Goal: Task Accomplishment & Management: Use online tool/utility

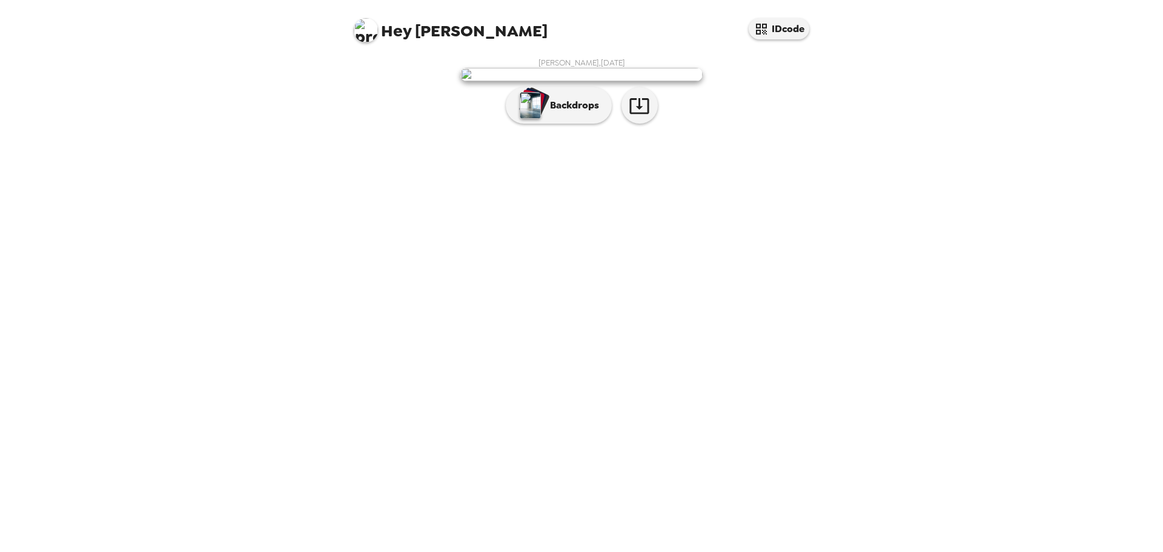
click at [627, 81] on img at bounding box center [581, 74] width 242 height 13
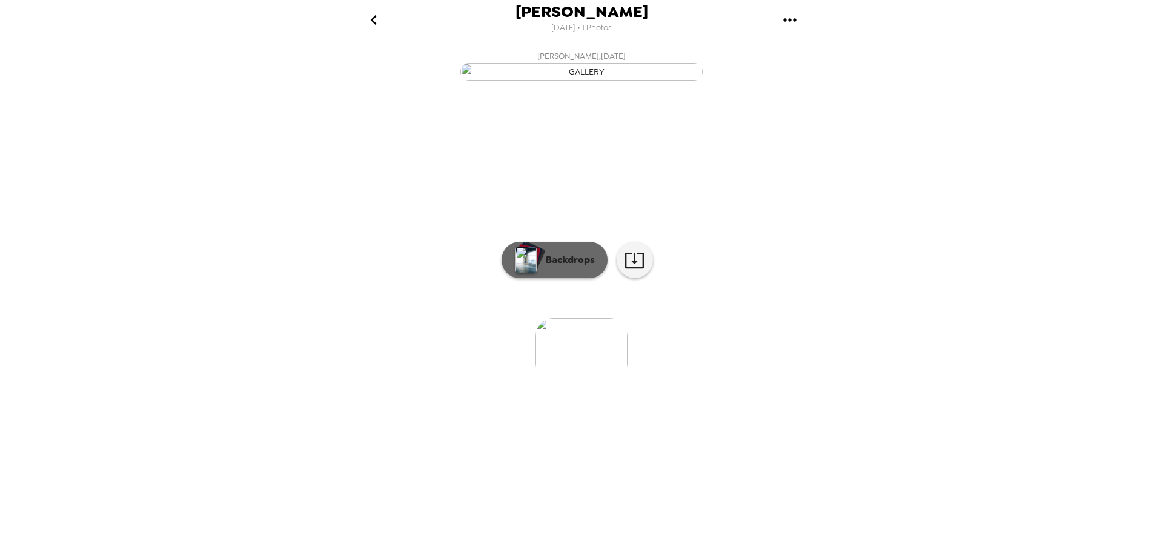
click at [548, 267] on p "Backdrops" at bounding box center [567, 260] width 55 height 15
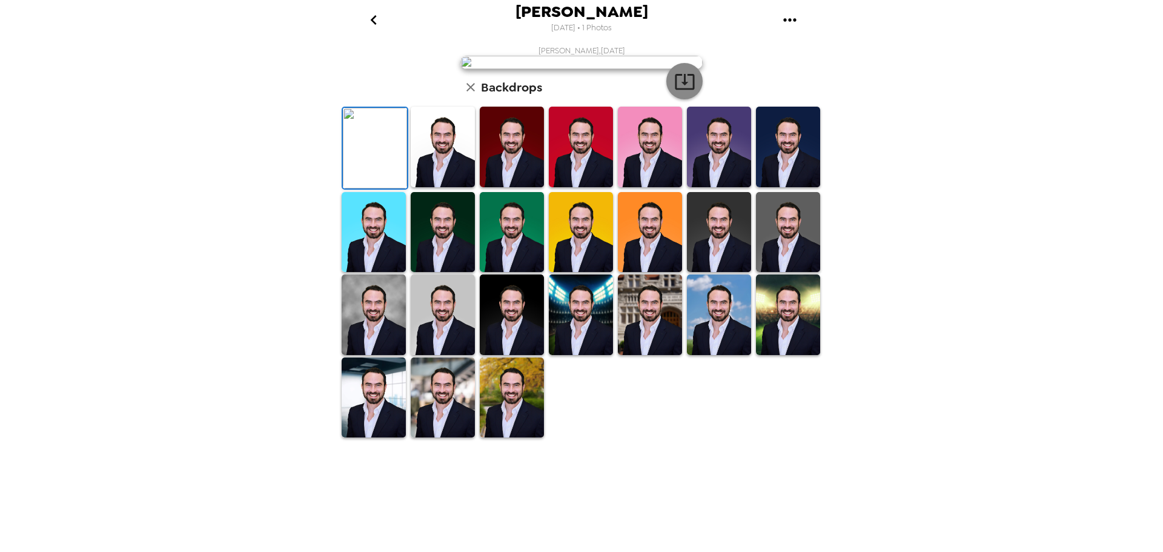
click at [677, 92] on icon "button" at bounding box center [684, 81] width 21 height 21
click at [519, 69] on img at bounding box center [581, 62] width 242 height 13
click at [594, 69] on img at bounding box center [581, 62] width 242 height 13
click at [568, 355] on img at bounding box center [581, 314] width 64 height 81
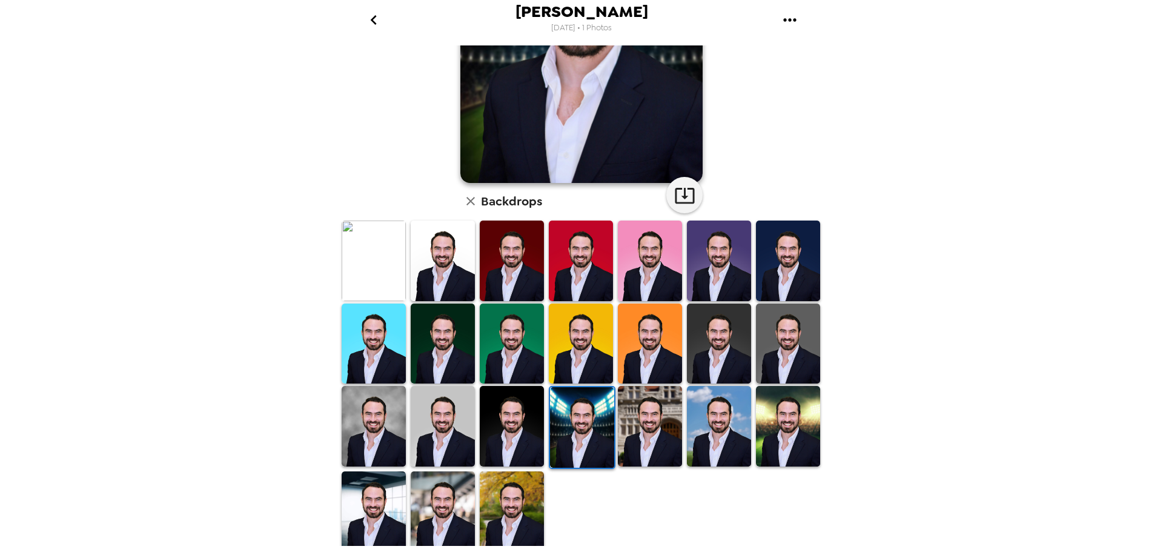
scroll to position [0, 0]
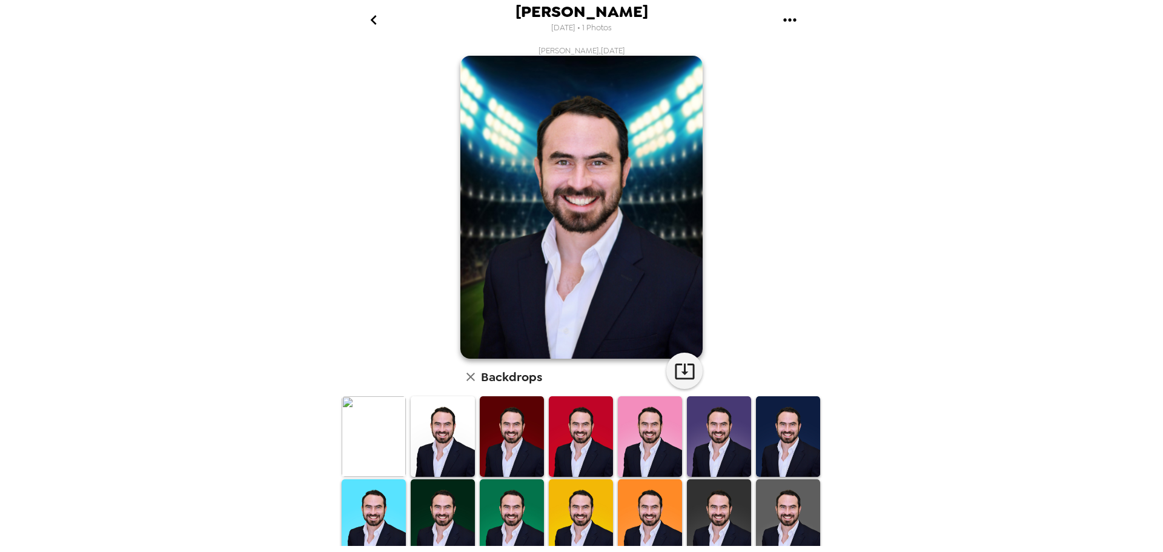
click at [436, 433] on img at bounding box center [443, 436] width 64 height 81
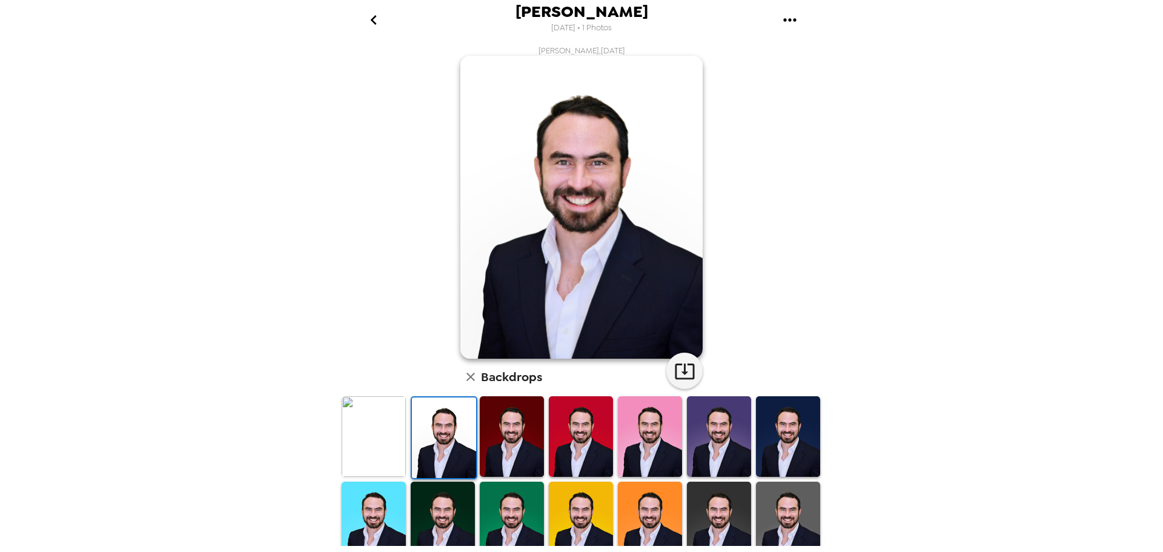
click at [496, 444] on img at bounding box center [512, 436] width 64 height 81
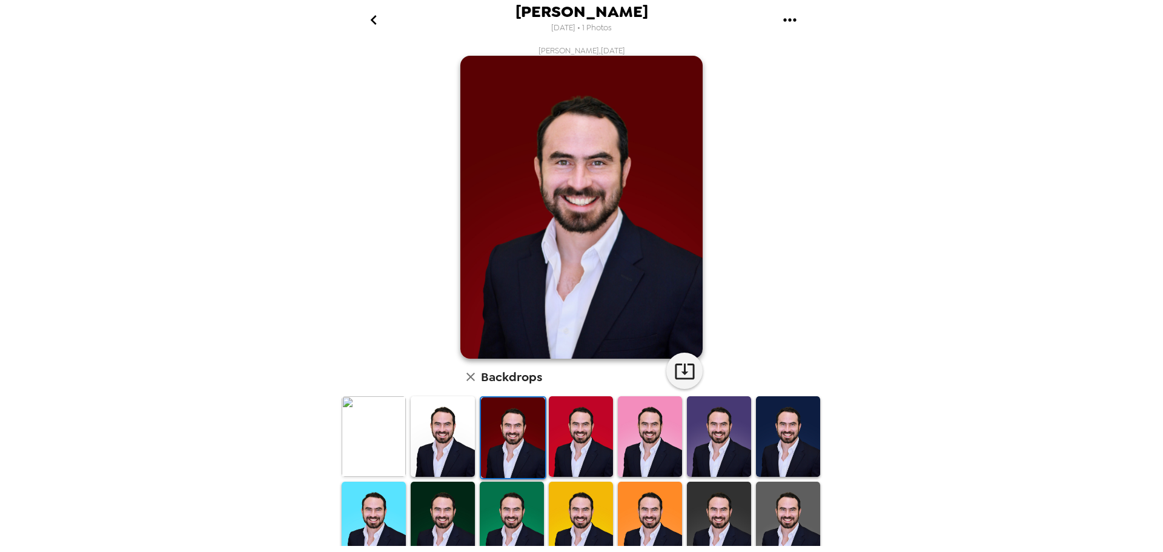
click at [431, 459] on img at bounding box center [443, 436] width 64 height 81
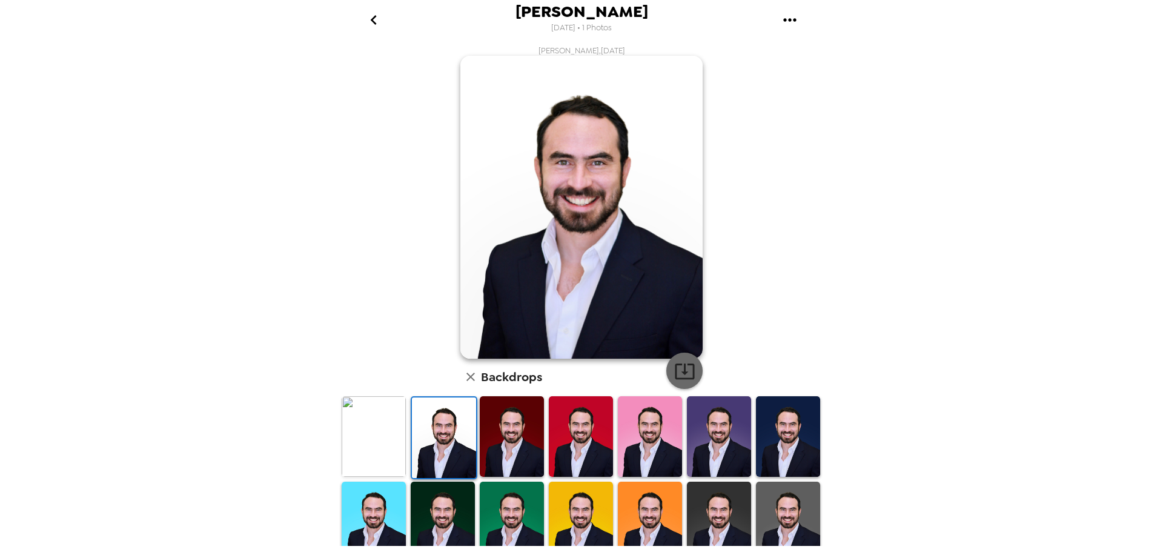
click at [675, 370] on icon "button" at bounding box center [684, 370] width 21 height 21
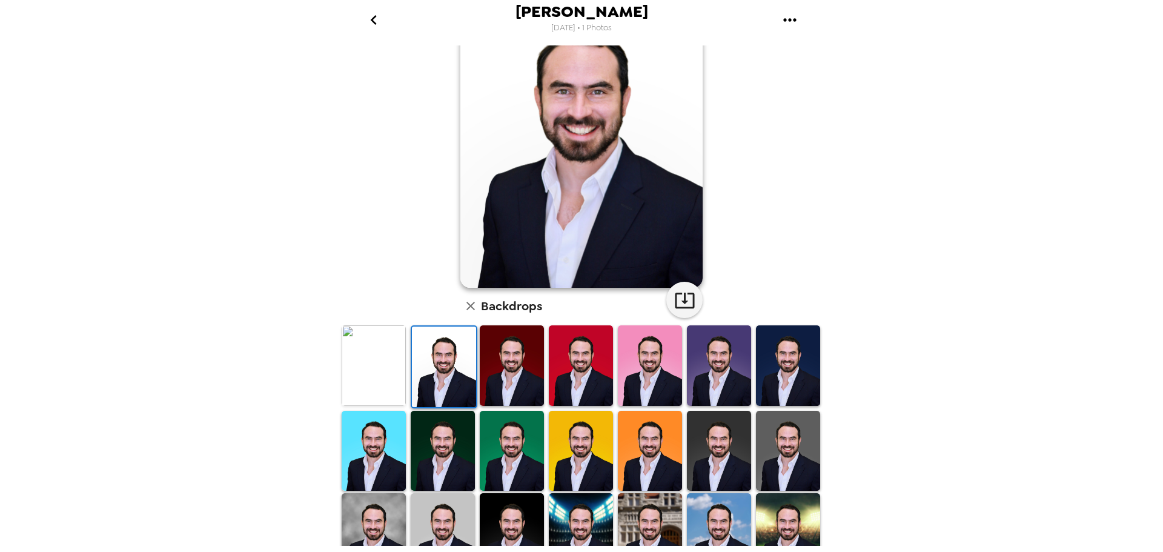
scroll to position [176, 0]
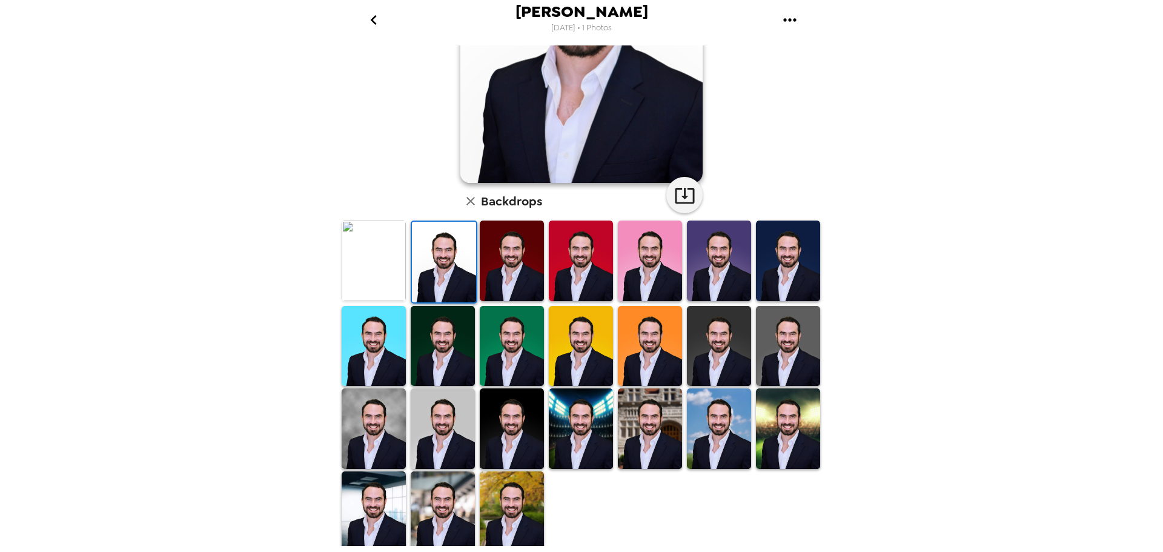
click at [383, 445] on img at bounding box center [374, 428] width 64 height 81
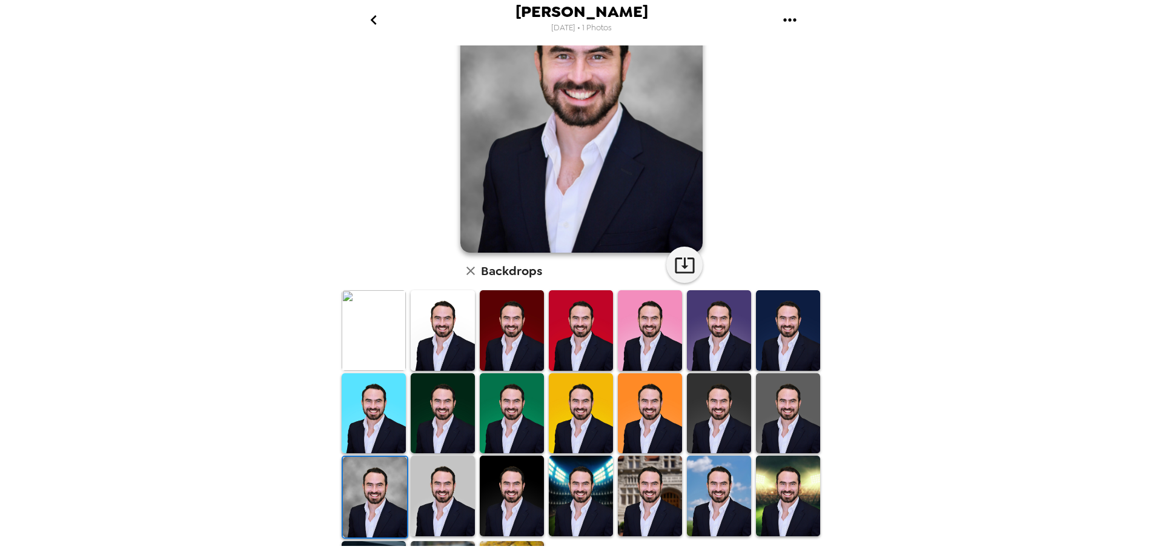
scroll to position [0, 0]
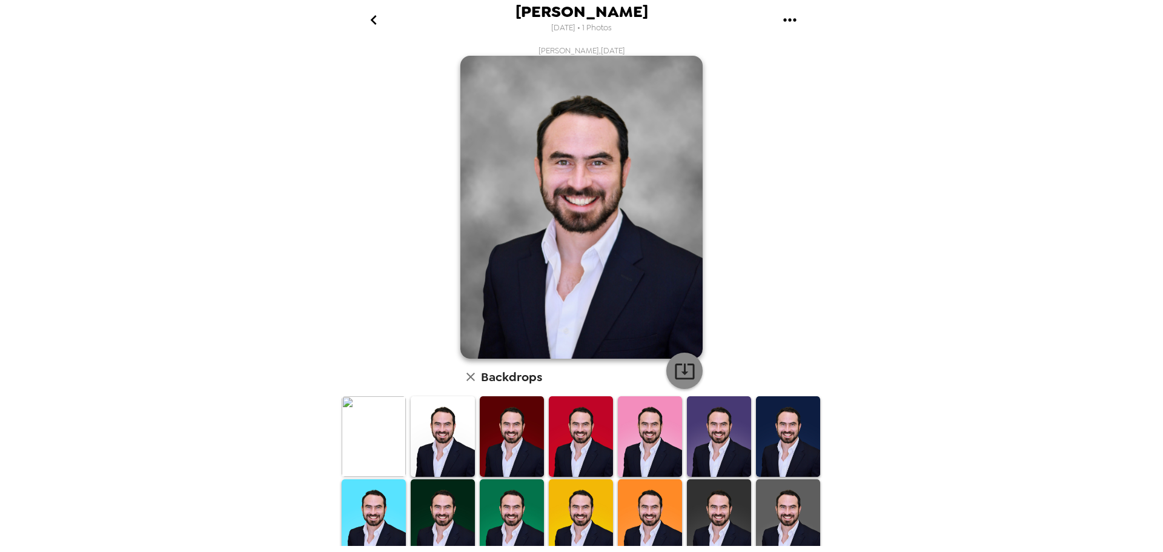
click at [682, 377] on icon "button" at bounding box center [684, 370] width 21 height 21
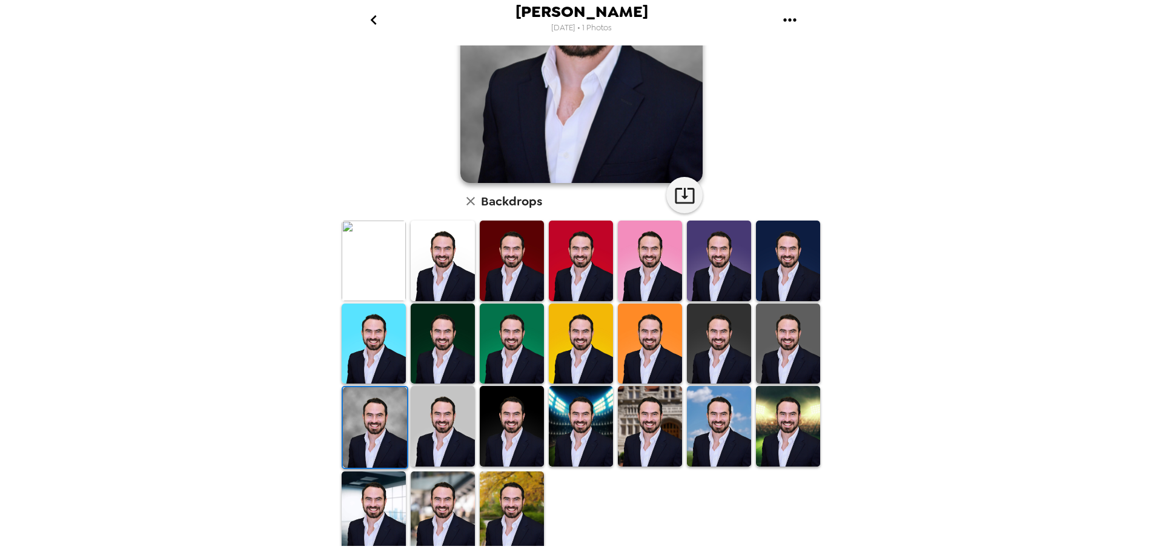
click at [439, 291] on img at bounding box center [443, 260] width 64 height 81
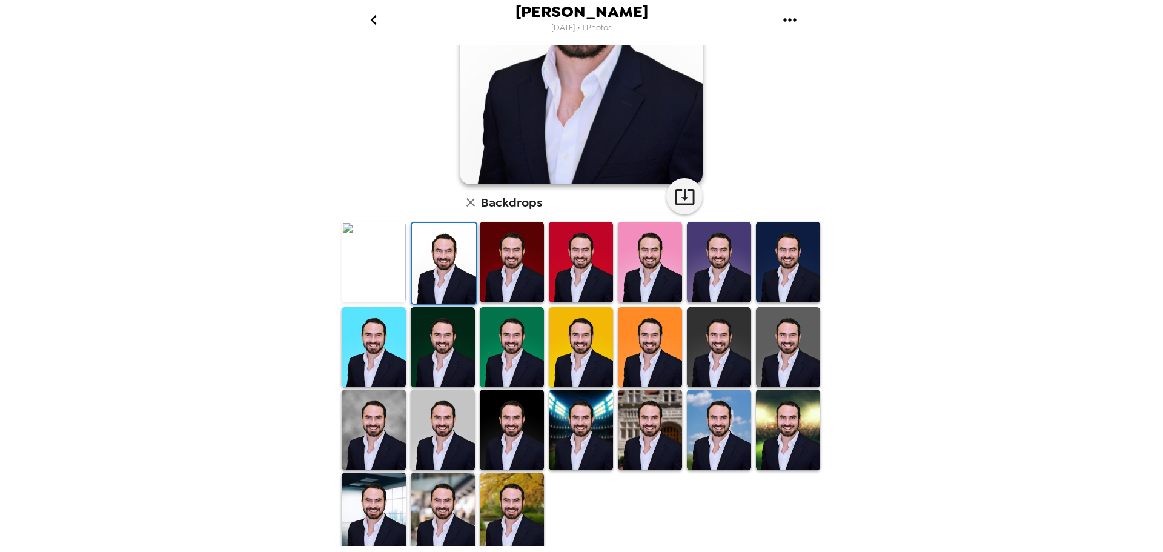
scroll to position [176, 0]
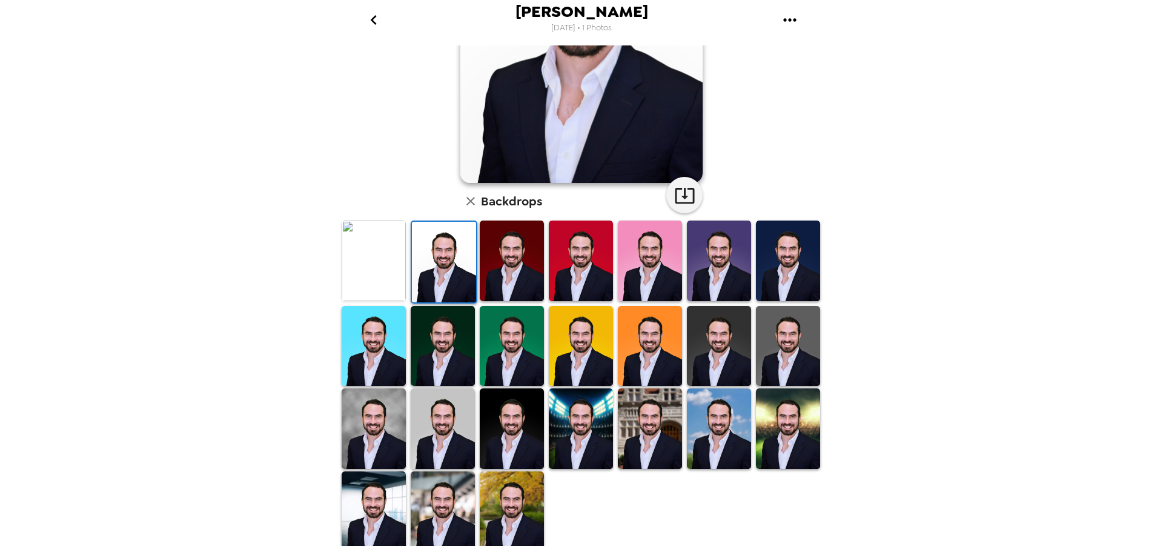
click at [580, 359] on img at bounding box center [581, 346] width 64 height 81
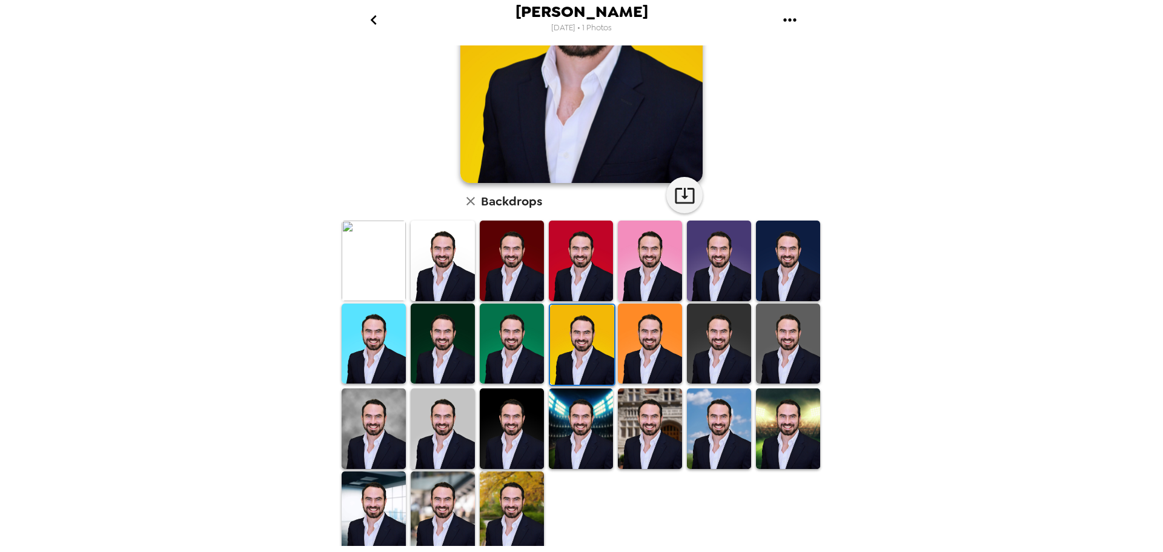
click at [721, 353] on img at bounding box center [719, 343] width 64 height 81
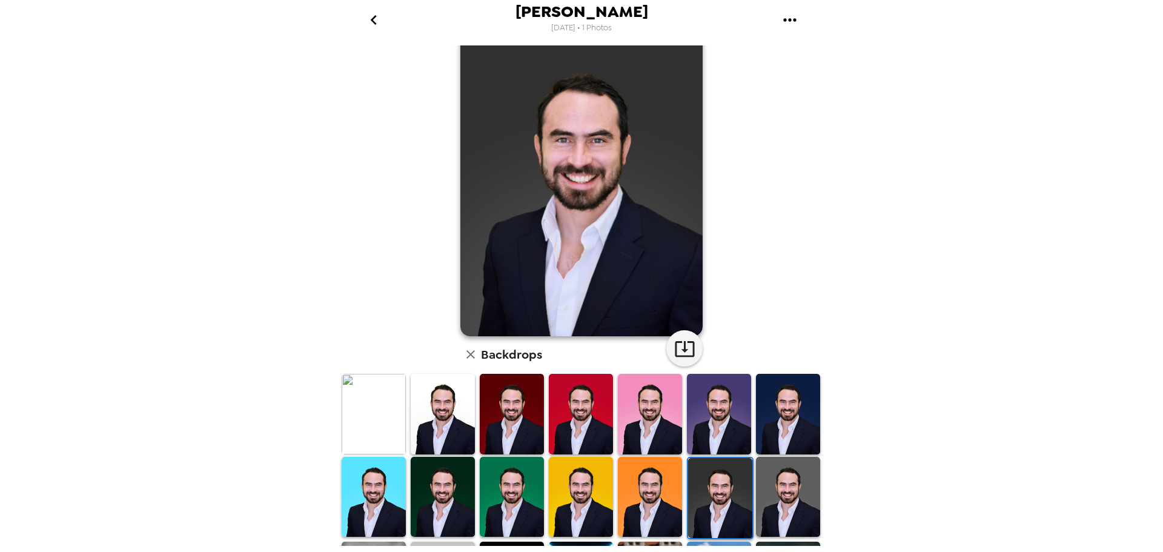
scroll to position [61, 0]
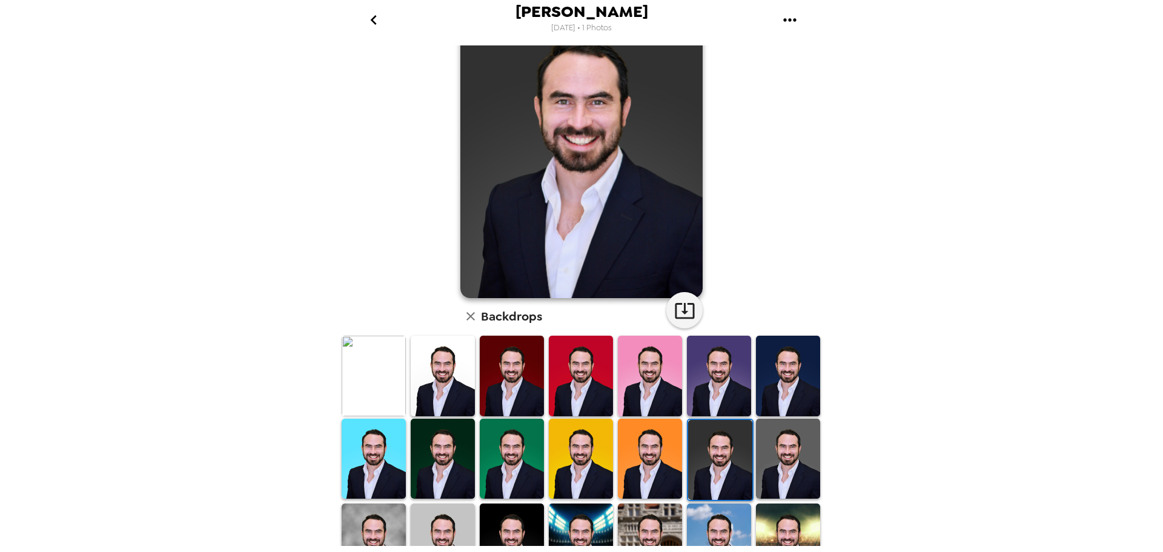
click at [762, 437] on img at bounding box center [788, 459] width 64 height 81
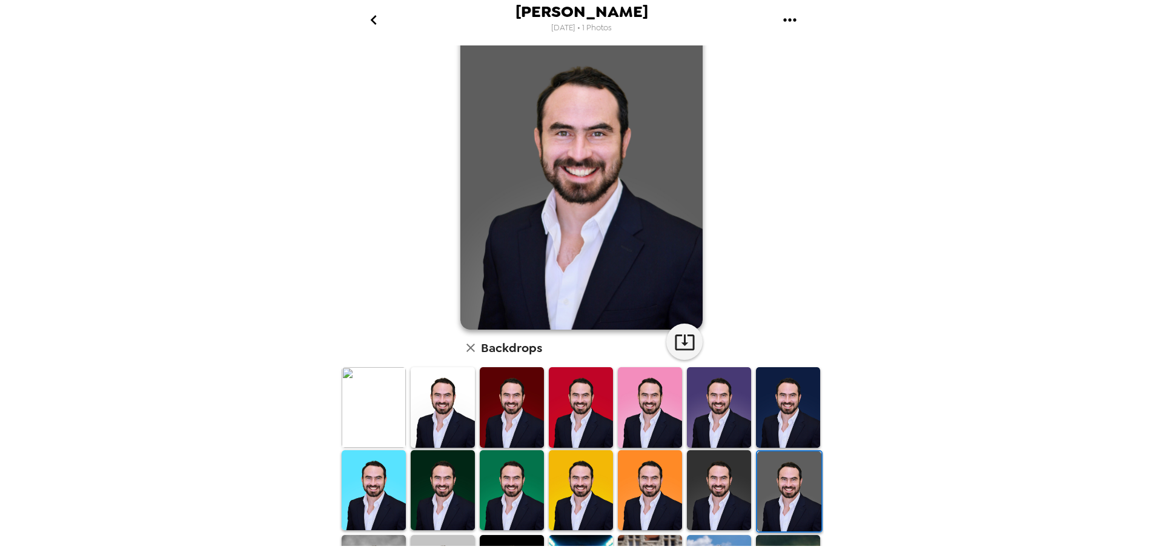
scroll to position [0, 0]
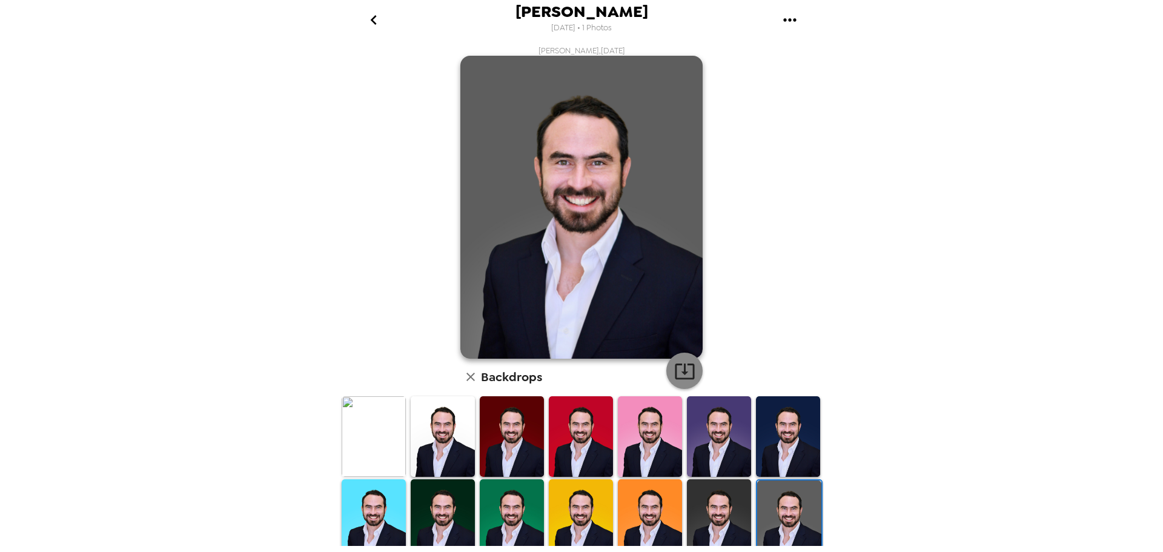
click at [691, 375] on button "button" at bounding box center [684, 371] width 36 height 36
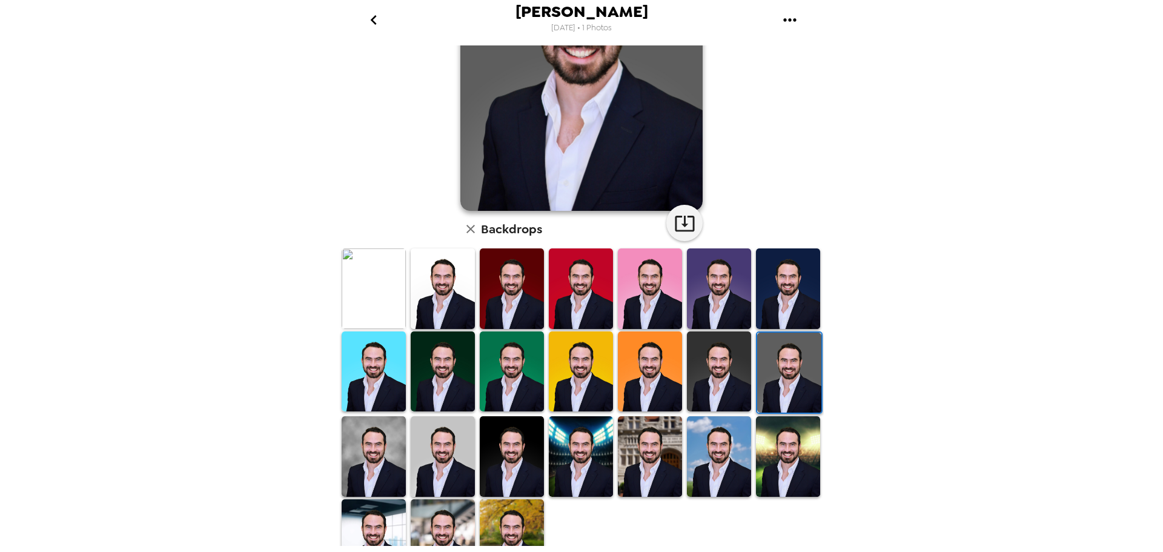
scroll to position [176, 0]
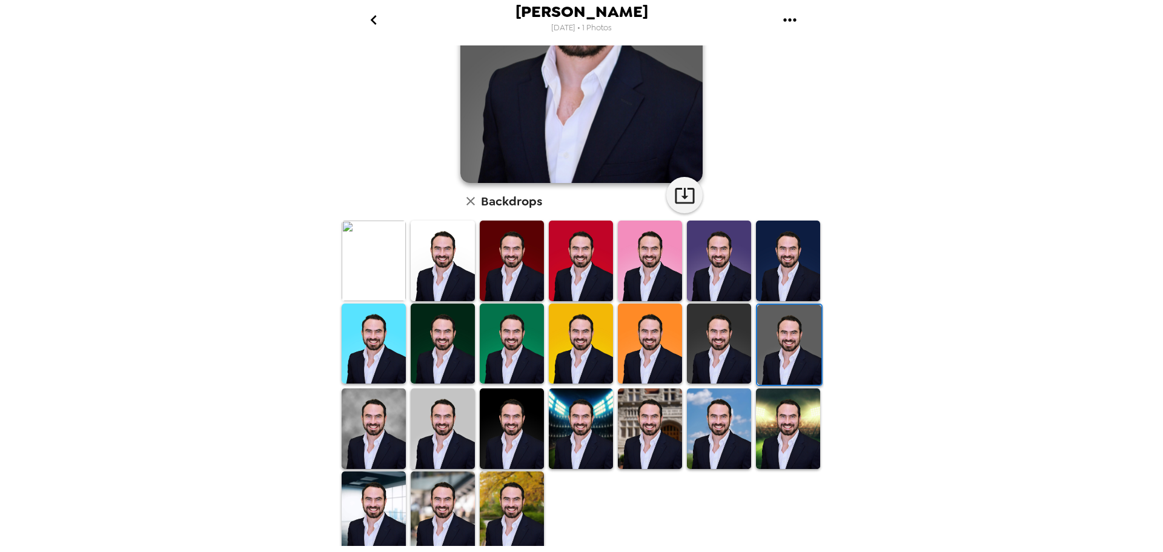
click at [390, 427] on img at bounding box center [374, 428] width 64 height 80
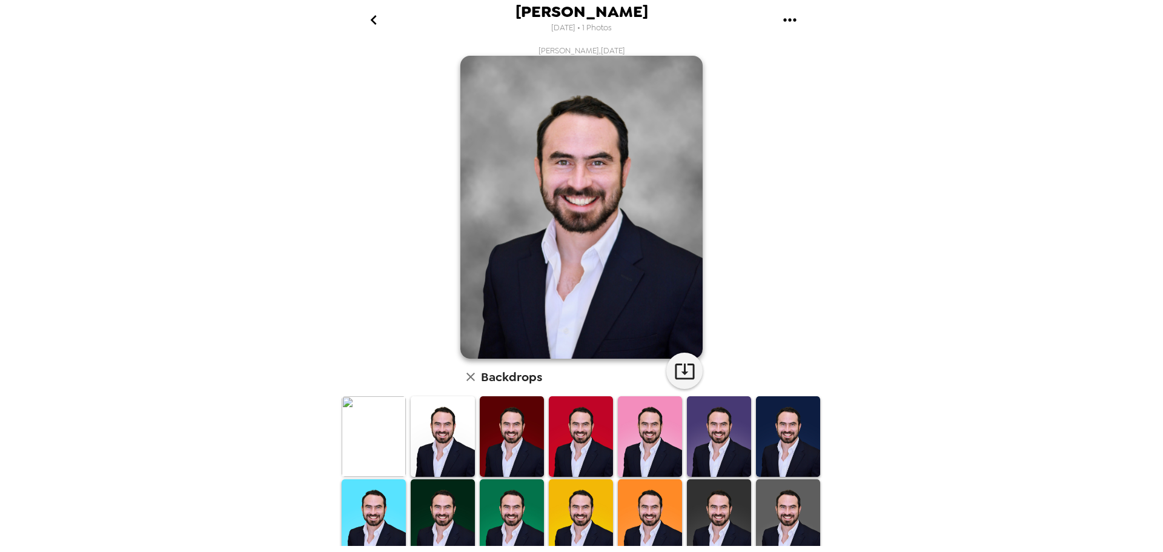
click at [679, 222] on img at bounding box center [581, 207] width 242 height 303
click at [366, 17] on icon "go back" at bounding box center [373, 19] width 19 height 19
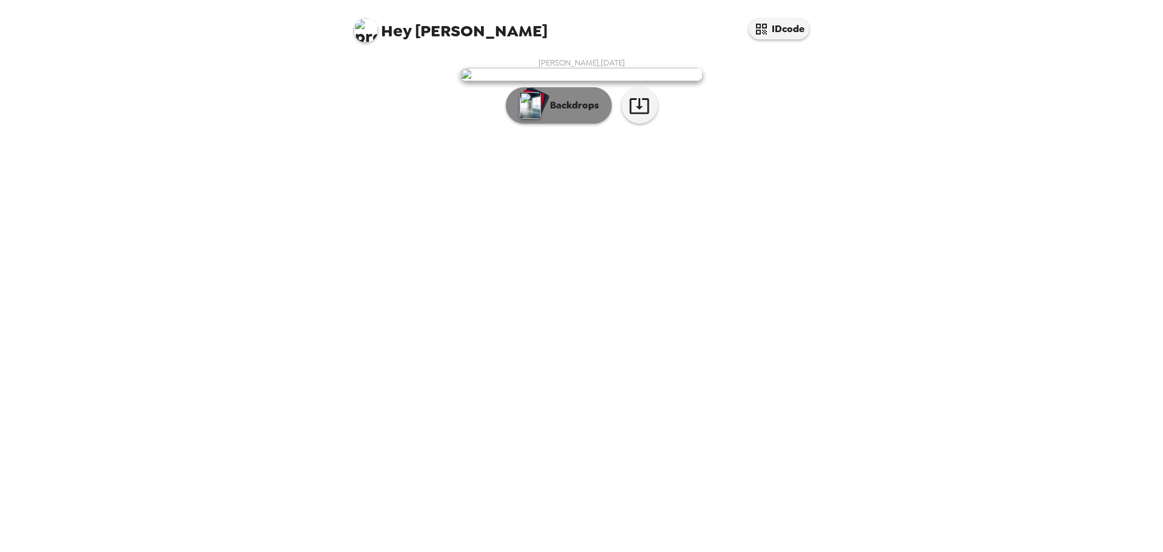
click at [579, 113] on p "Backdrops" at bounding box center [571, 105] width 55 height 15
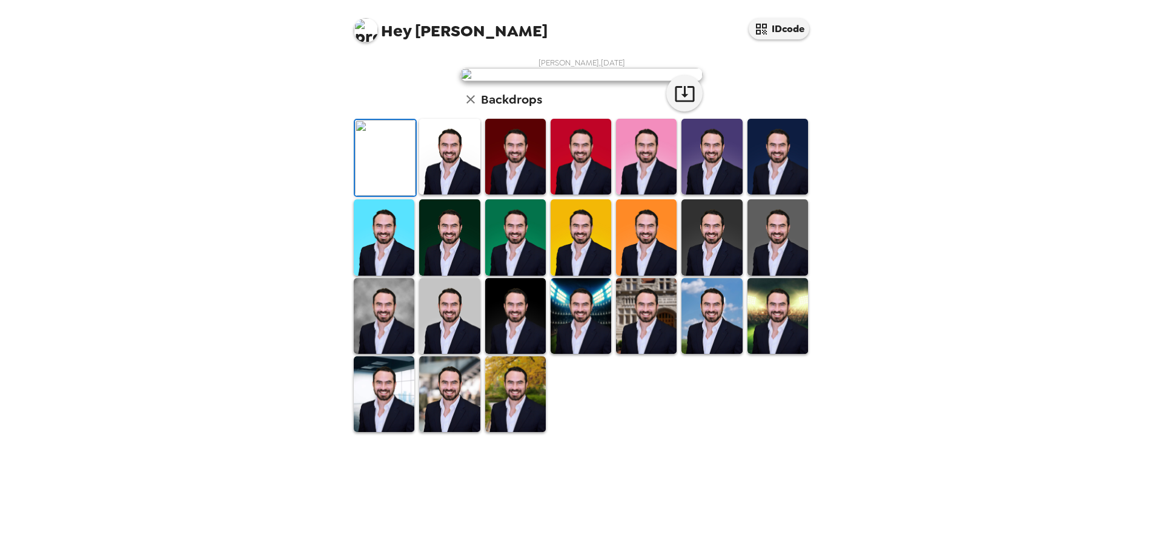
scroll to position [182, 0]
click at [397, 354] on img at bounding box center [384, 316] width 61 height 76
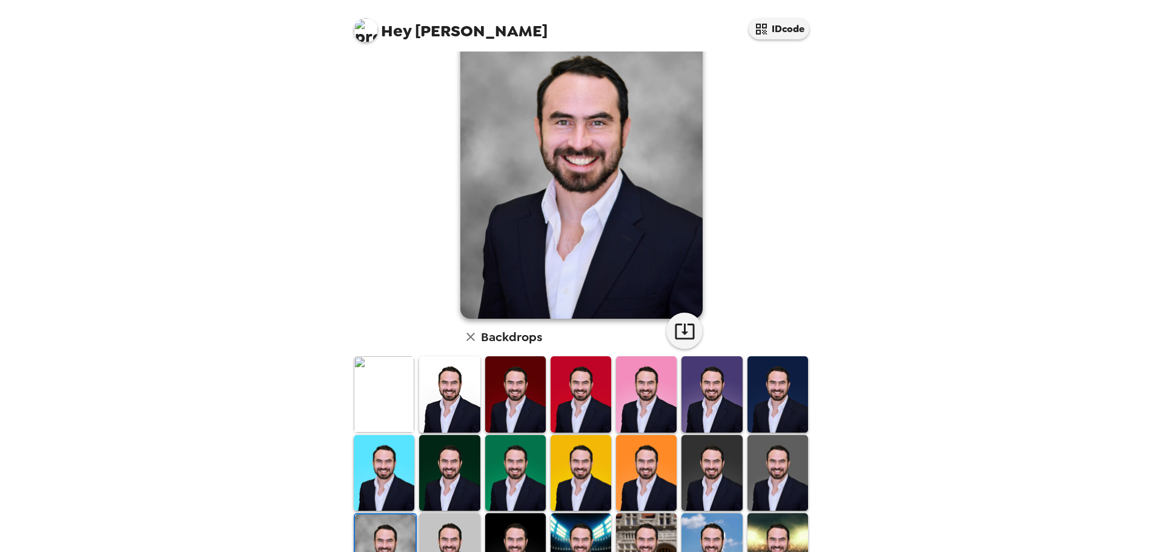
scroll to position [0, 0]
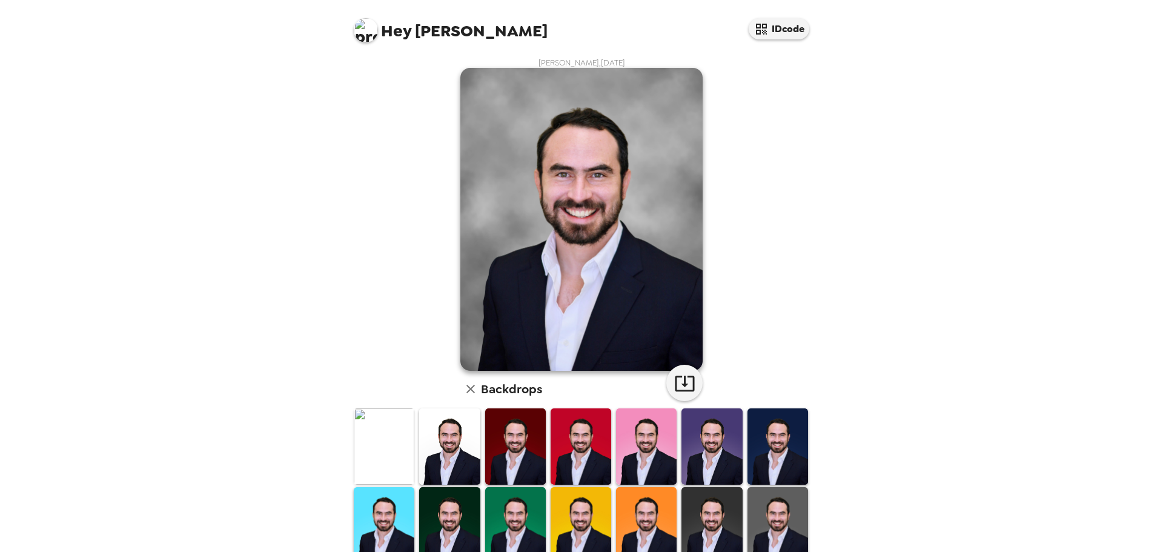
click at [573, 267] on img at bounding box center [581, 219] width 242 height 303
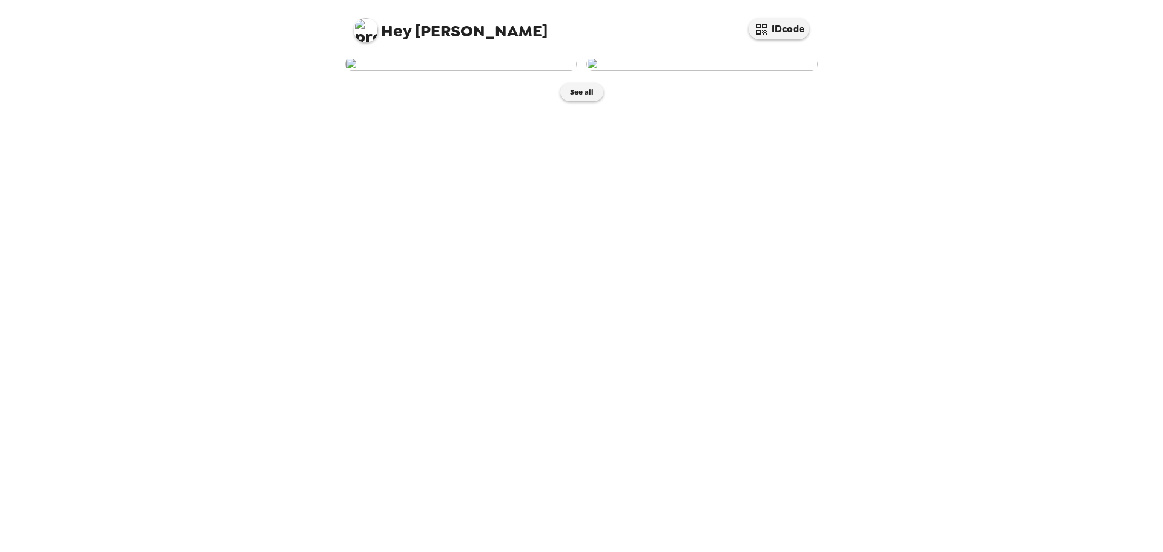
click at [503, 71] on img at bounding box center [460, 64] width 231 height 13
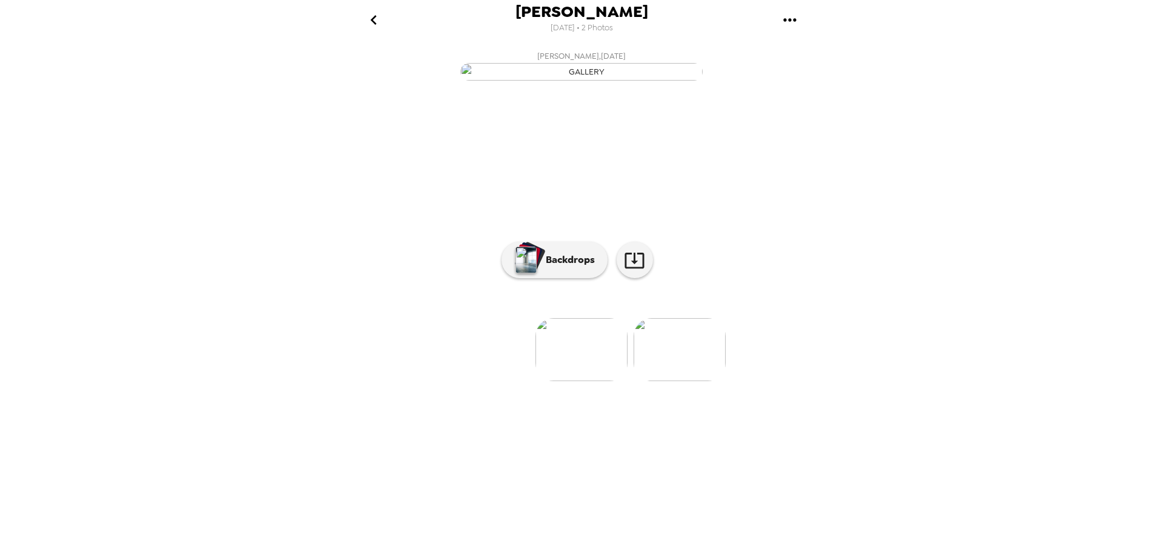
click at [655, 381] on img at bounding box center [680, 349] width 92 height 63
click at [520, 381] on img at bounding box center [485, 349] width 92 height 63
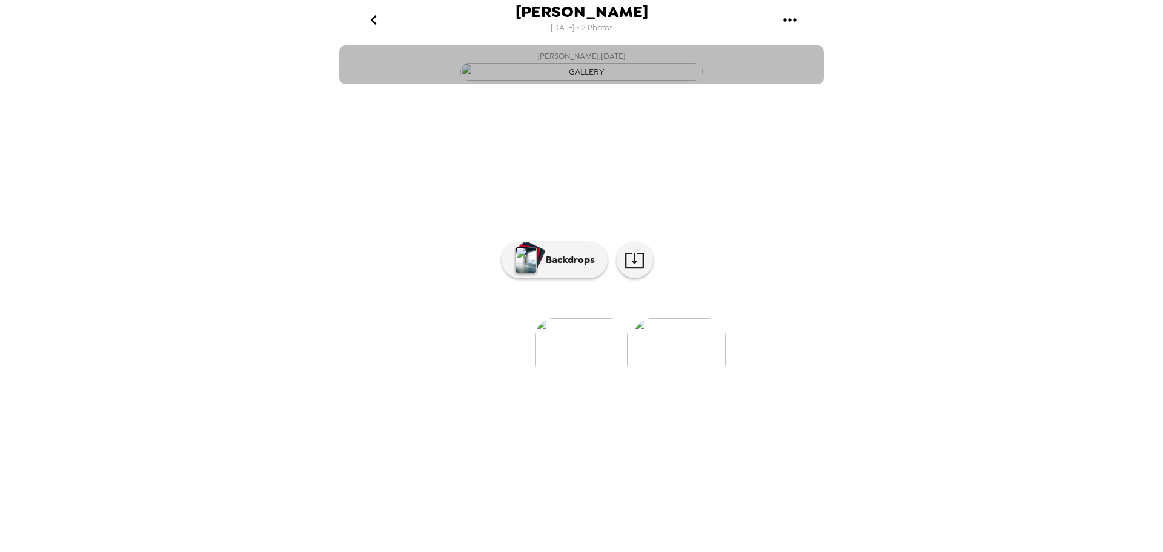
click at [581, 81] on img "button" at bounding box center [581, 72] width 242 height 18
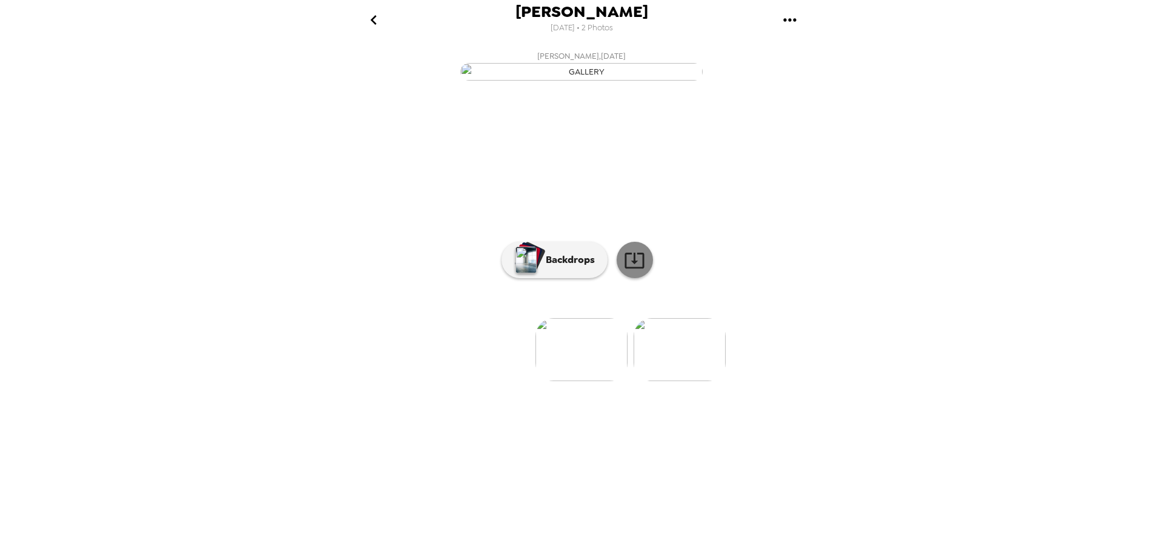
click at [634, 271] on icon at bounding box center [634, 260] width 21 height 21
click at [681, 381] on img at bounding box center [680, 349] width 92 height 63
click at [490, 381] on img at bounding box center [485, 349] width 92 height 63
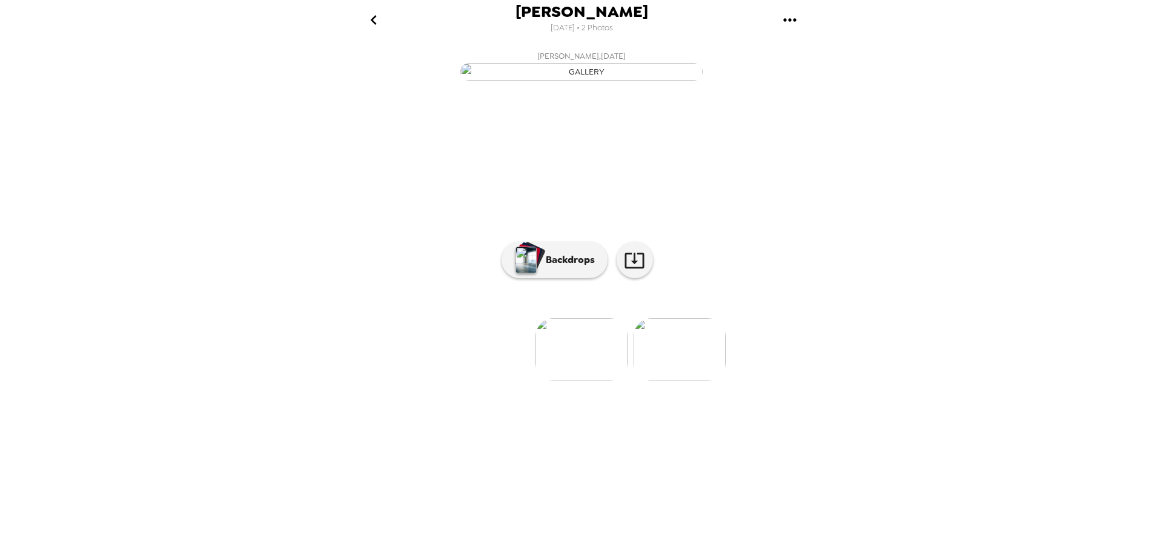
click at [651, 381] on img at bounding box center [680, 349] width 92 height 63
click at [602, 381] on img at bounding box center [583, 349] width 92 height 63
click at [591, 381] on img at bounding box center [583, 349] width 92 height 63
click at [502, 381] on img at bounding box center [485, 349] width 92 height 63
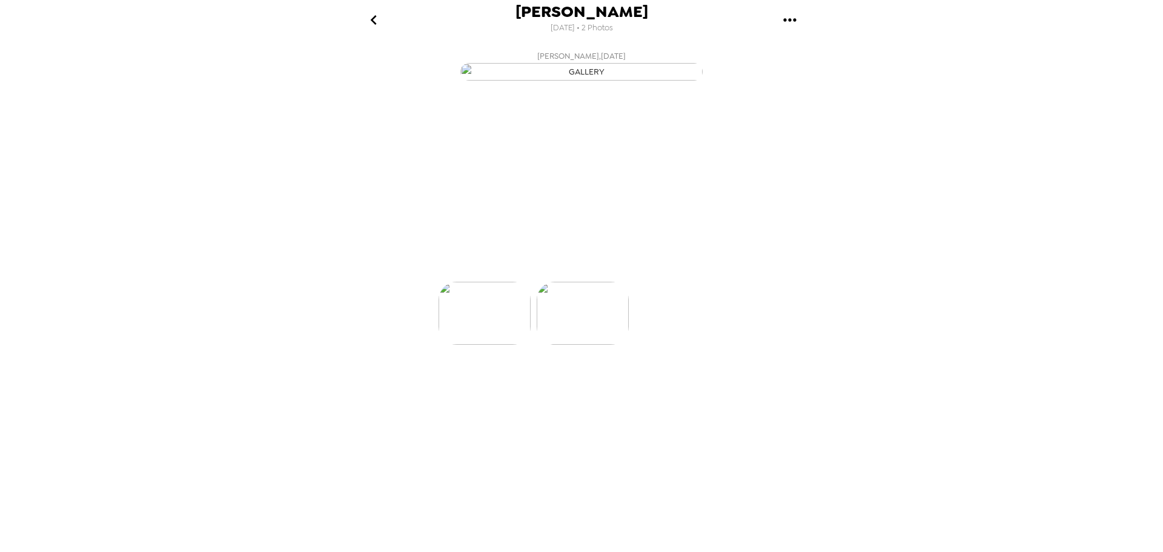
scroll to position [0, 0]
click at [687, 381] on img at bounding box center [680, 349] width 92 height 63
click at [543, 381] on img at bounding box center [583, 349] width 92 height 63
click at [506, 381] on img at bounding box center [485, 349] width 92 height 63
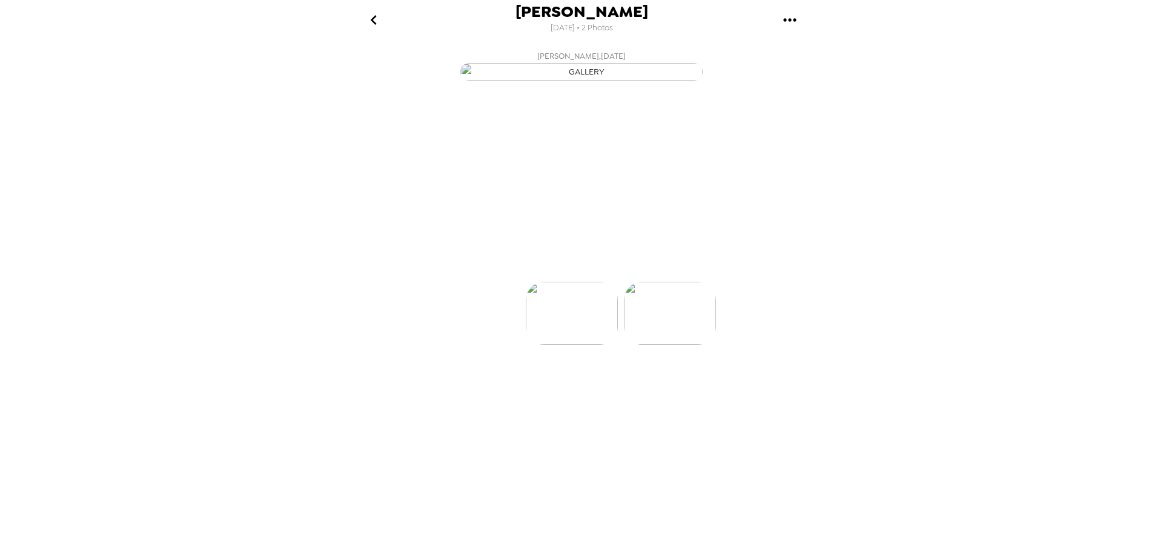
scroll to position [0, 0]
click at [698, 381] on img at bounding box center [680, 349] width 92 height 63
click at [525, 381] on img at bounding box center [485, 349] width 92 height 63
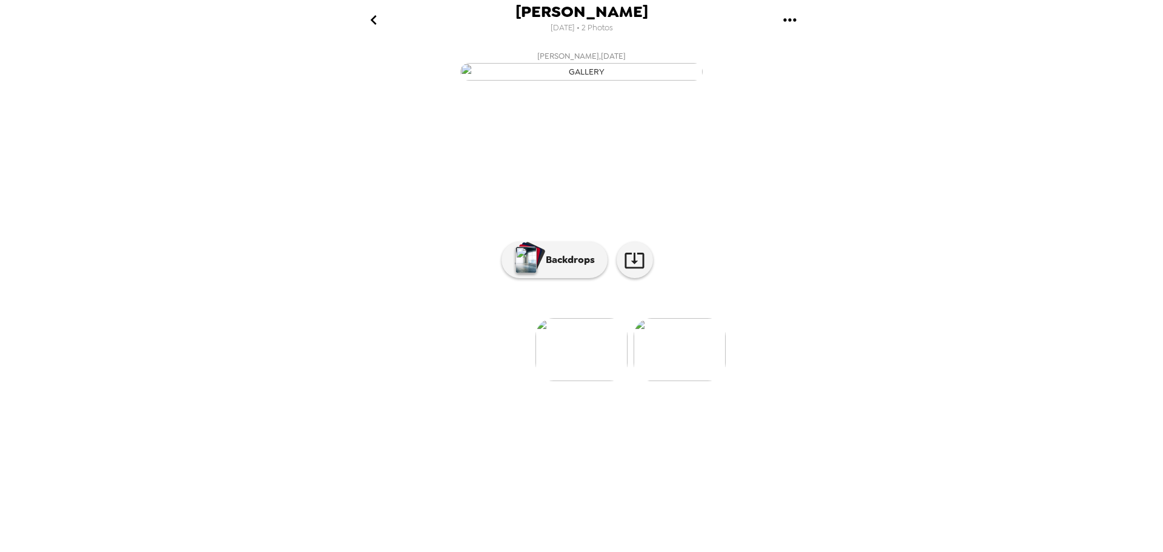
click at [647, 381] on img at bounding box center [680, 349] width 92 height 63
click at [505, 381] on img at bounding box center [485, 349] width 92 height 63
click at [562, 278] on button "Backdrops" at bounding box center [555, 260] width 106 height 36
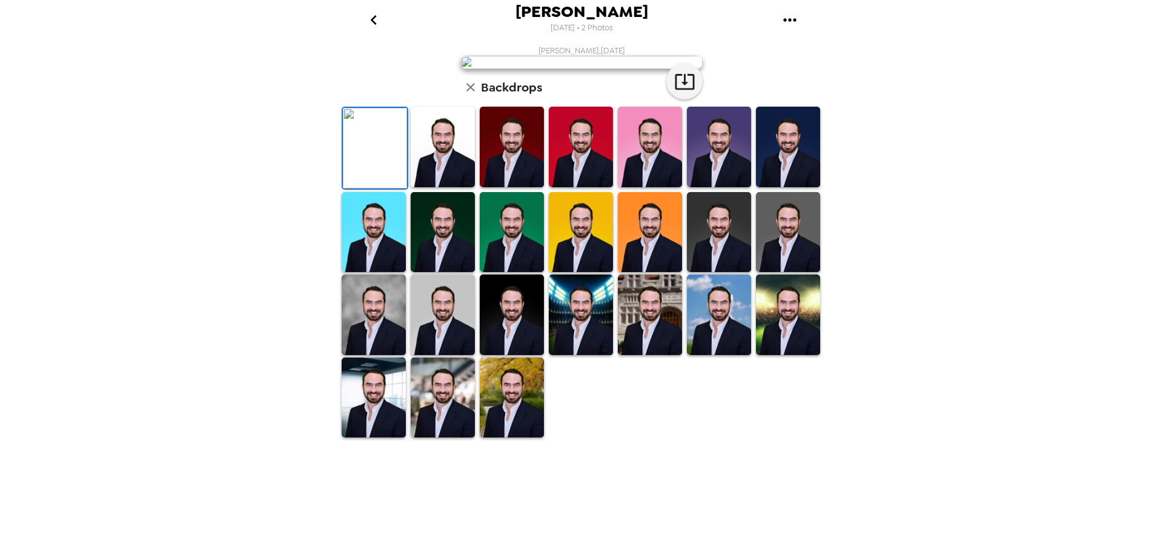
scroll to position [121, 0]
click at [380, 355] on img at bounding box center [374, 314] width 64 height 81
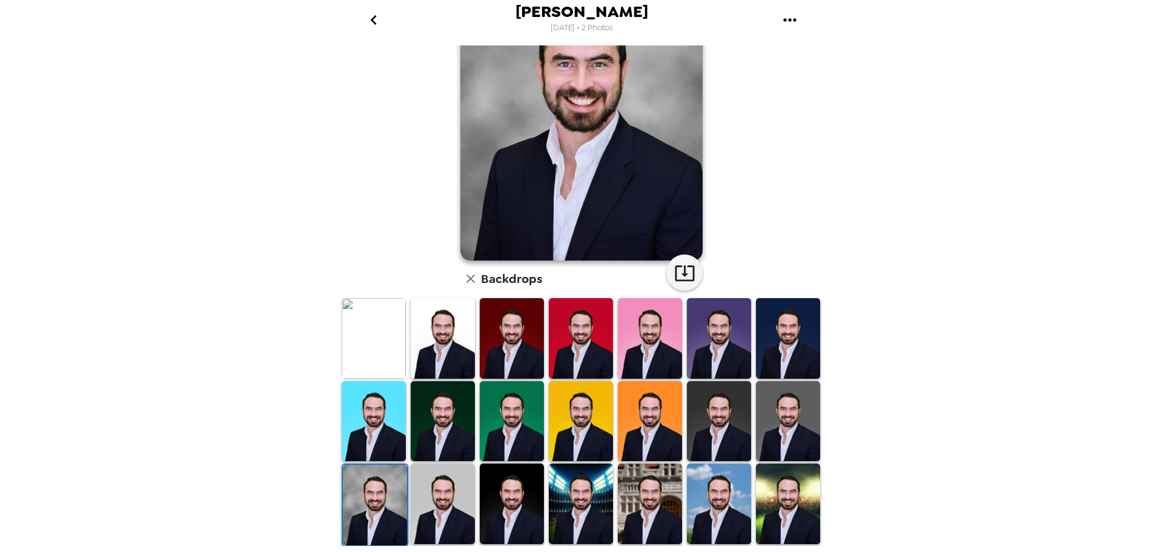
scroll to position [0, 0]
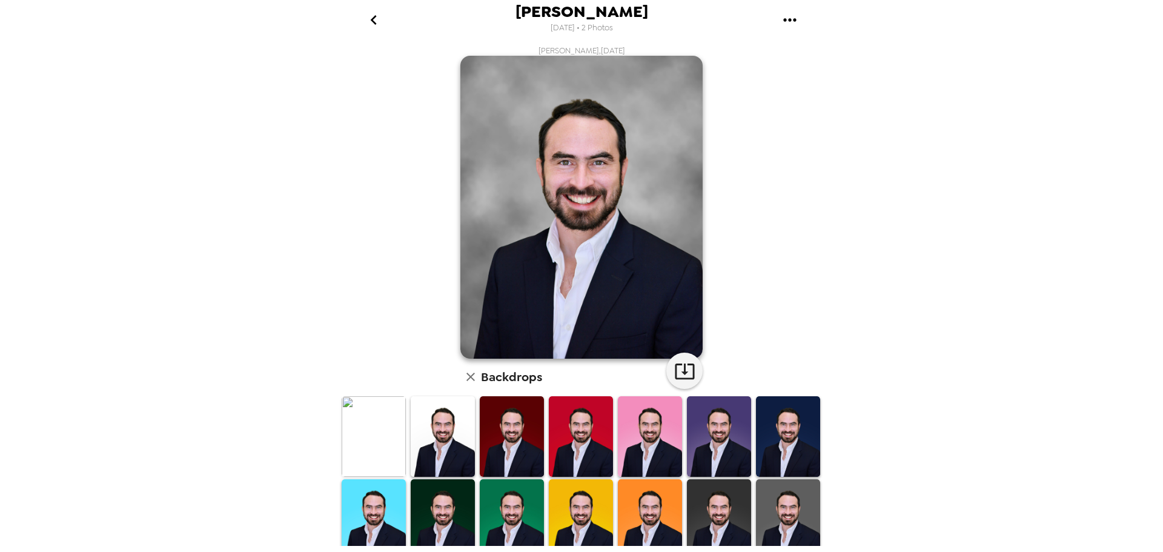
click at [368, 25] on icon "go back" at bounding box center [373, 19] width 19 height 19
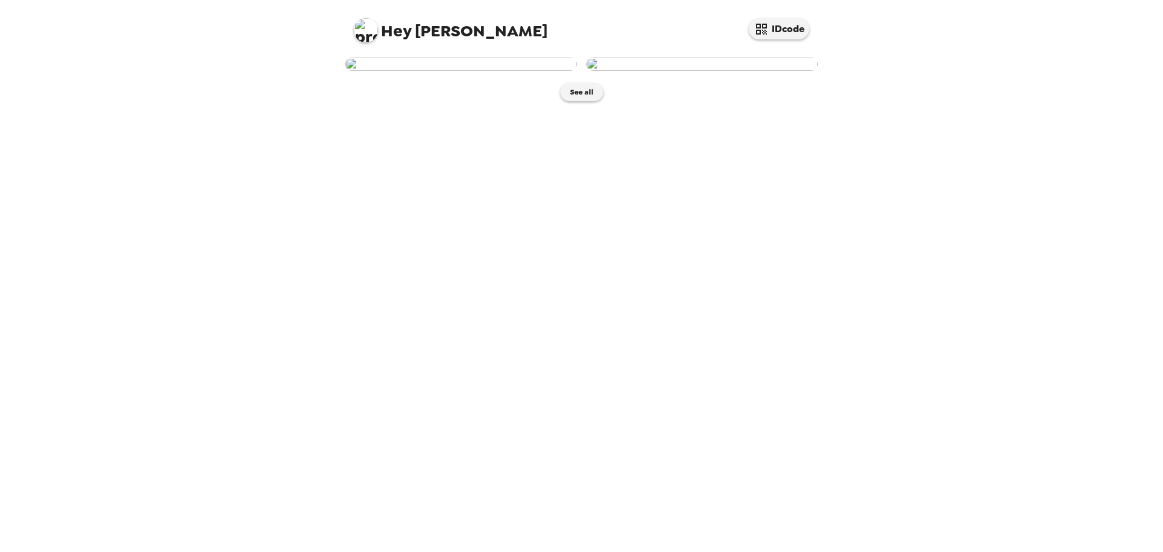
click at [652, 71] on img at bounding box center [701, 64] width 231 height 13
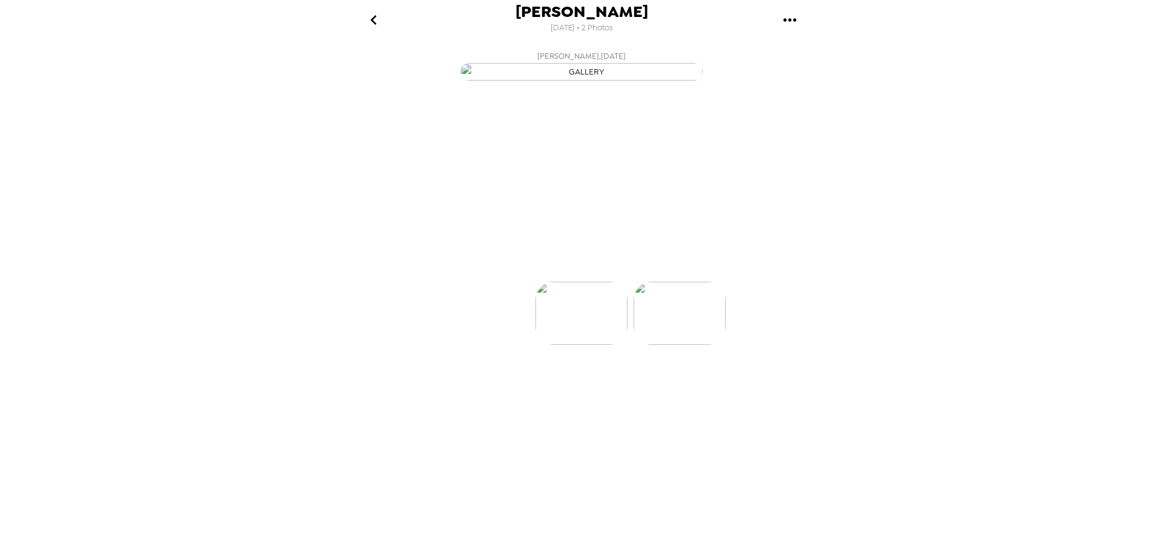
scroll to position [0, 97]
click at [532, 273] on img "button" at bounding box center [526, 260] width 21 height 27
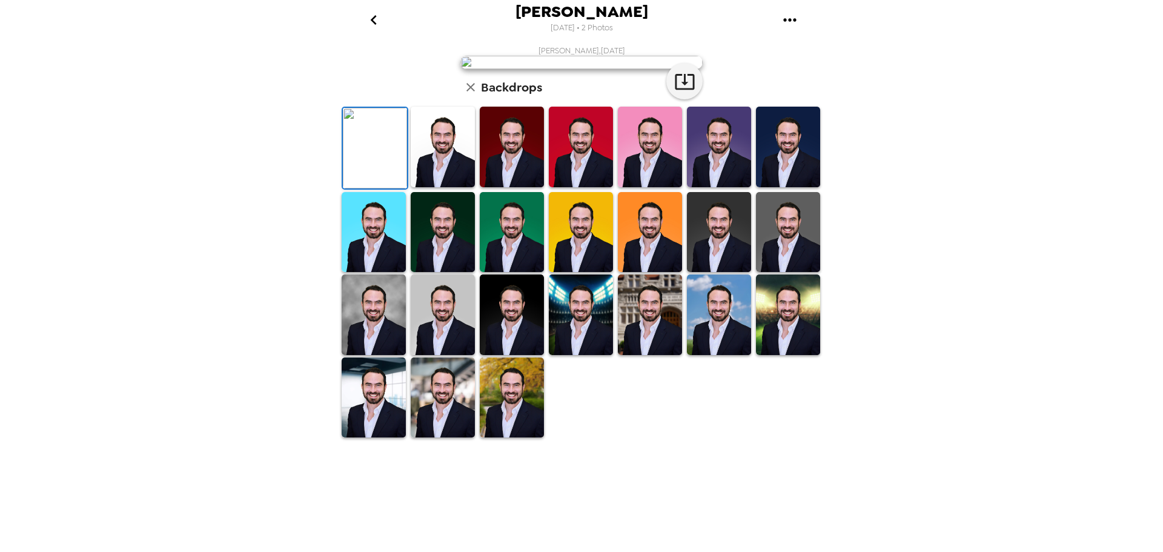
click at [438, 187] on img at bounding box center [443, 147] width 64 height 81
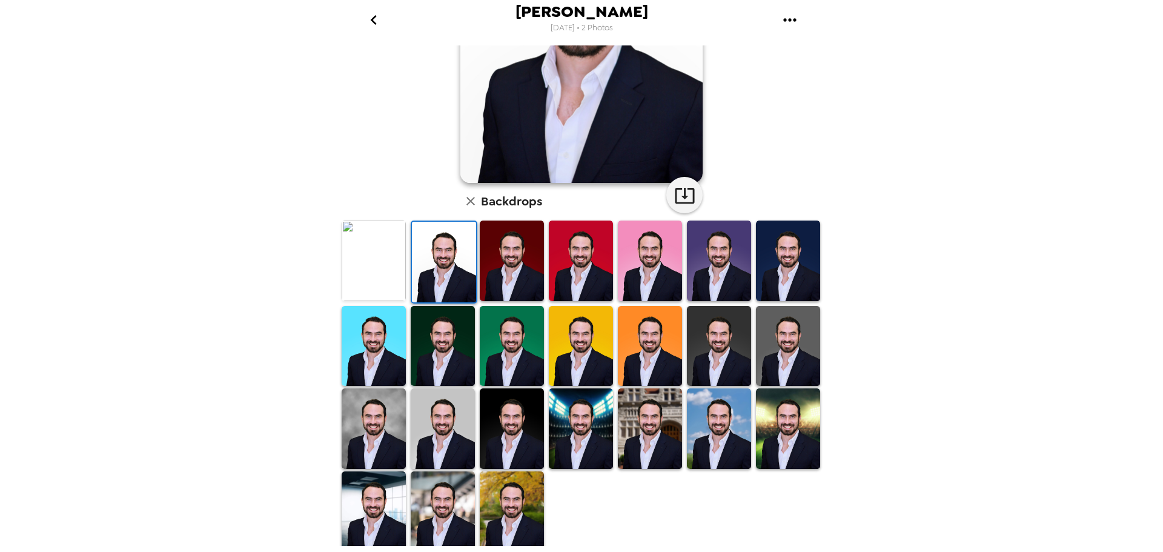
click at [377, 439] on img at bounding box center [374, 428] width 64 height 81
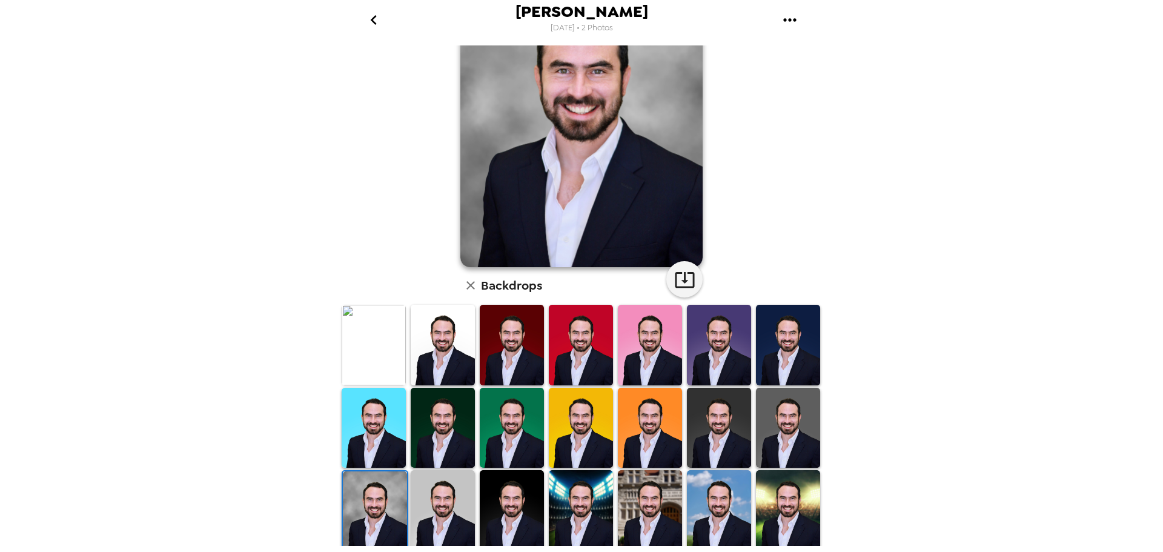
scroll to position [0, 0]
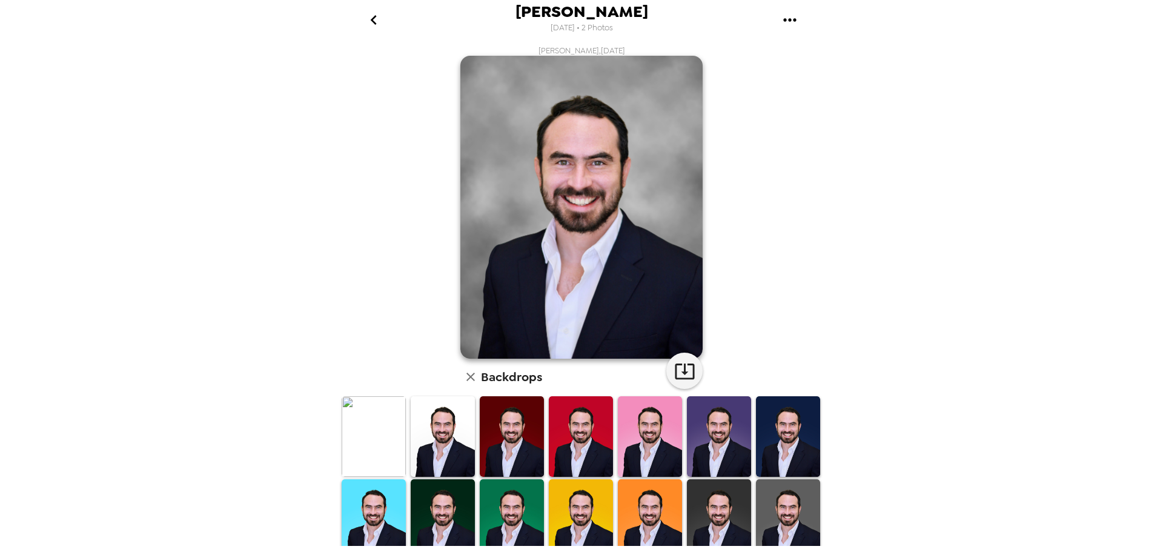
click at [362, 20] on button "go back" at bounding box center [373, 19] width 39 height 39
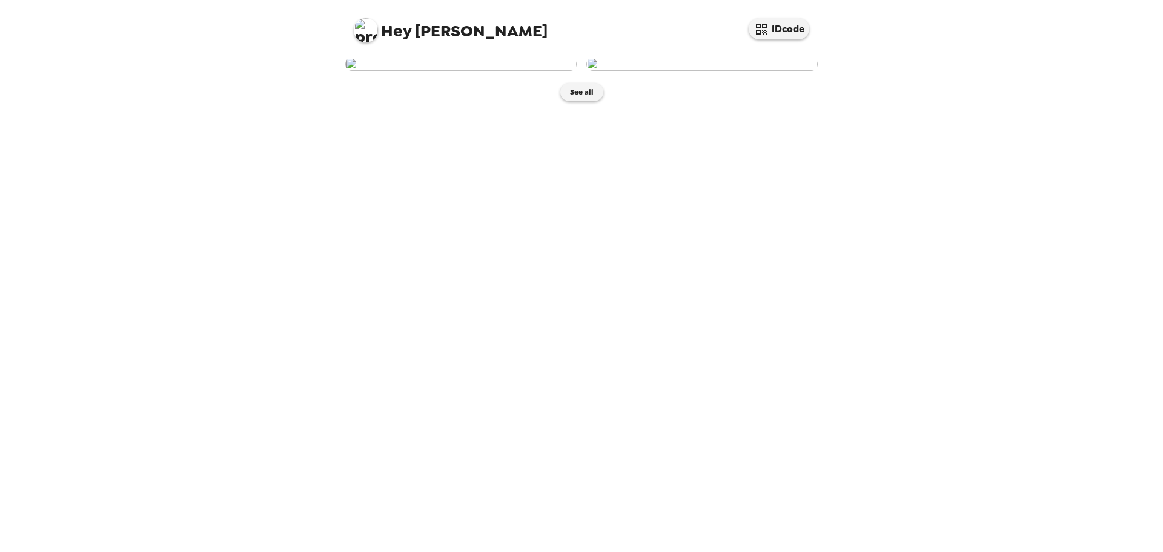
click at [499, 71] on img at bounding box center [460, 64] width 231 height 13
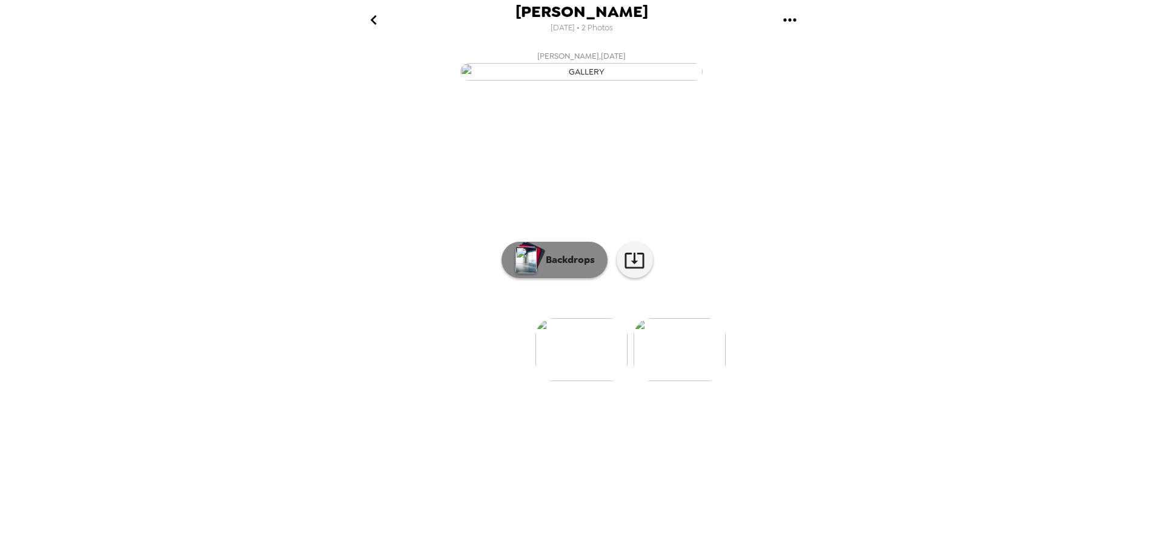
click at [554, 267] on p "Backdrops" at bounding box center [567, 260] width 55 height 15
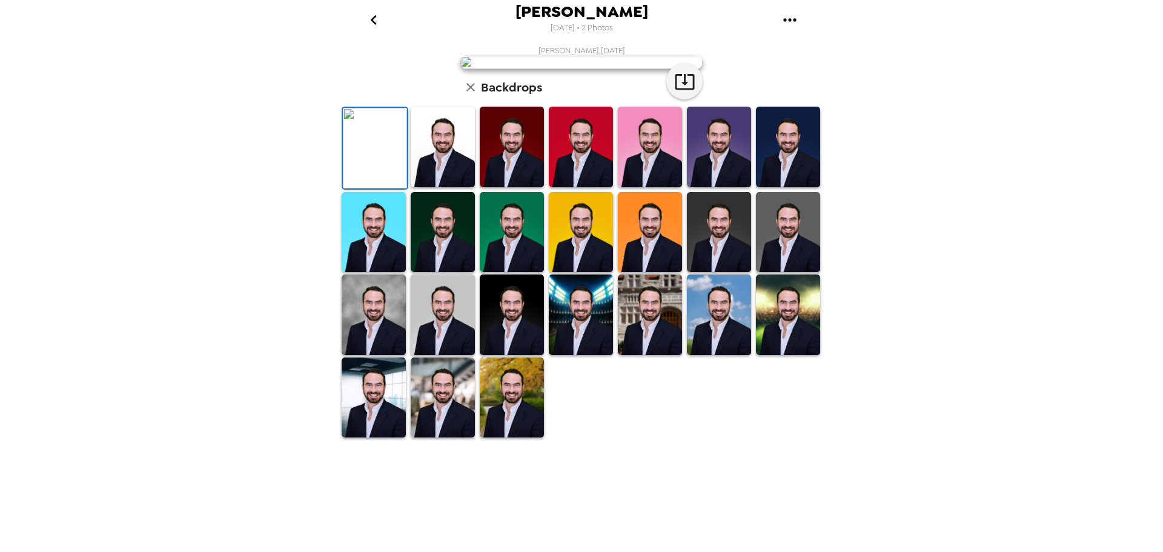
click at [374, 355] on img at bounding box center [374, 314] width 64 height 81
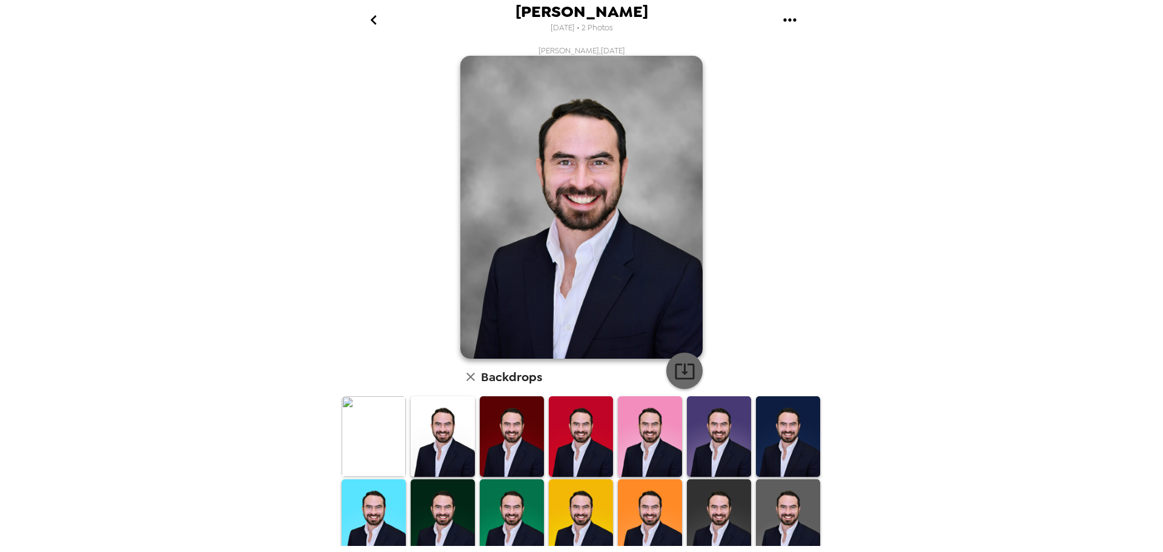
click at [677, 372] on icon "button" at bounding box center [684, 370] width 21 height 21
click at [368, 18] on icon "go back" at bounding box center [373, 19] width 19 height 19
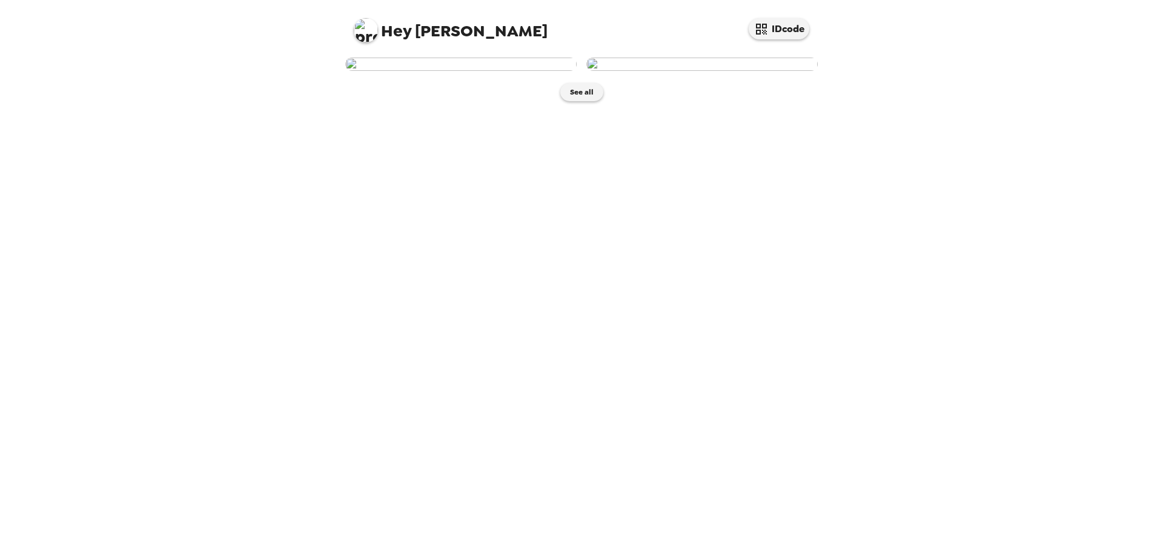
click at [547, 71] on img at bounding box center [460, 64] width 231 height 13
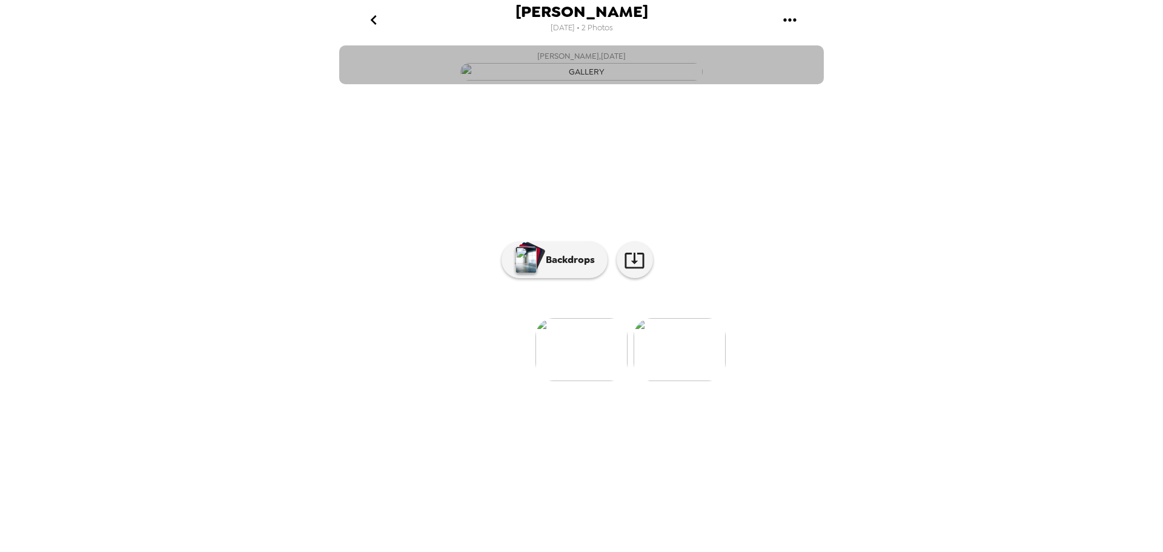
click at [572, 81] on img "button" at bounding box center [581, 72] width 242 height 18
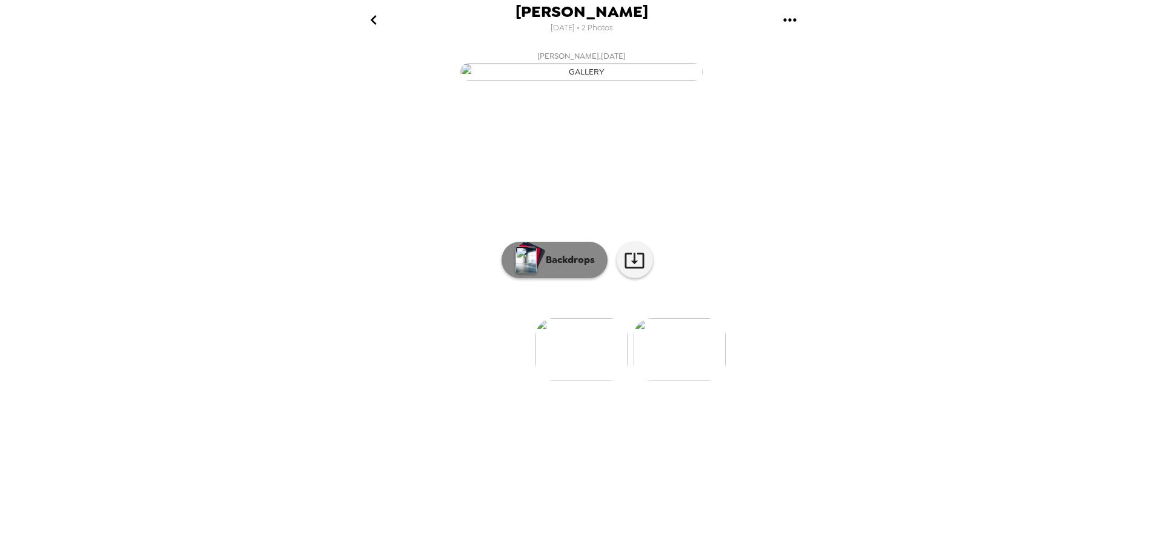
click at [558, 267] on p "Backdrops" at bounding box center [567, 260] width 55 height 15
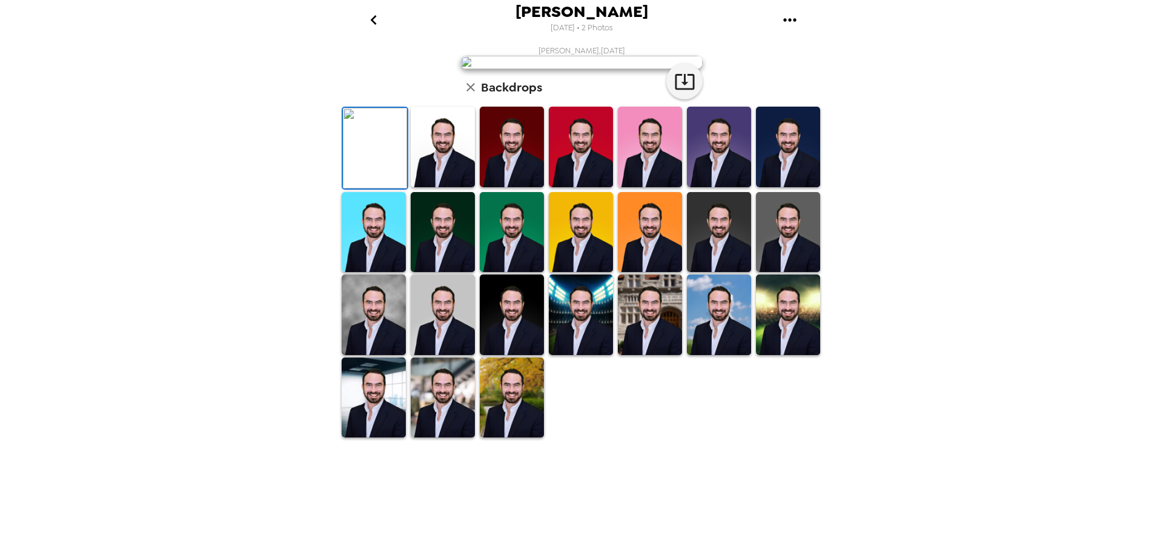
scroll to position [176, 0]
click at [520, 438] on img at bounding box center [512, 397] width 64 height 81
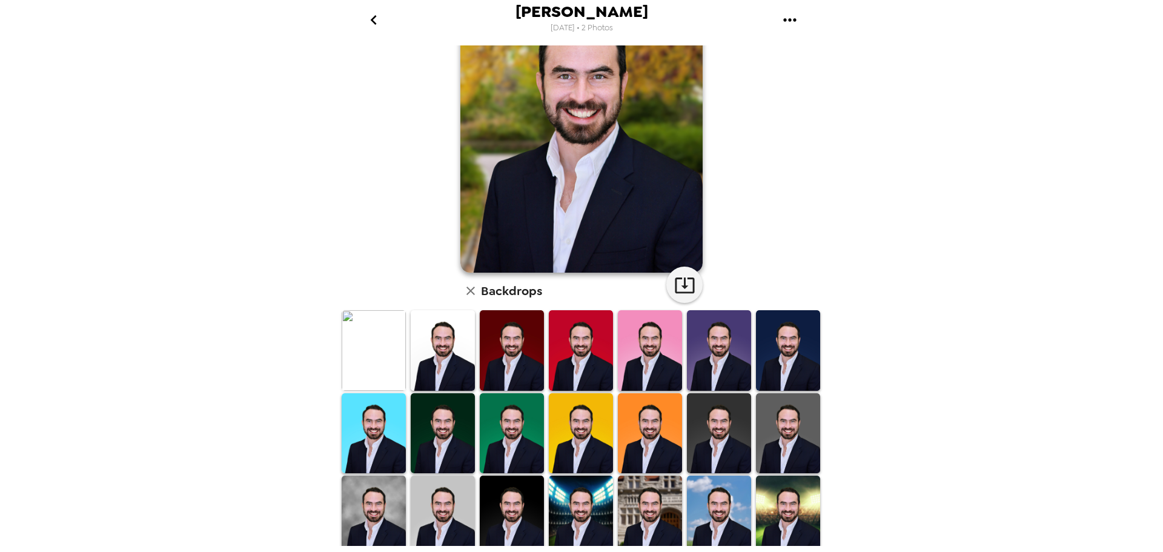
scroll to position [176, 0]
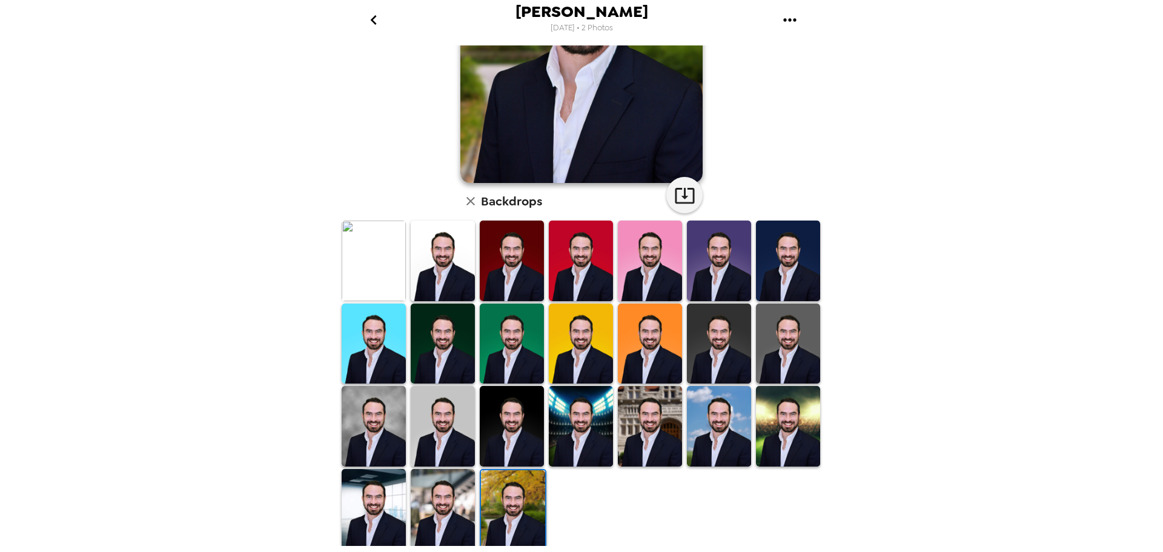
click at [434, 446] on img at bounding box center [443, 426] width 64 height 80
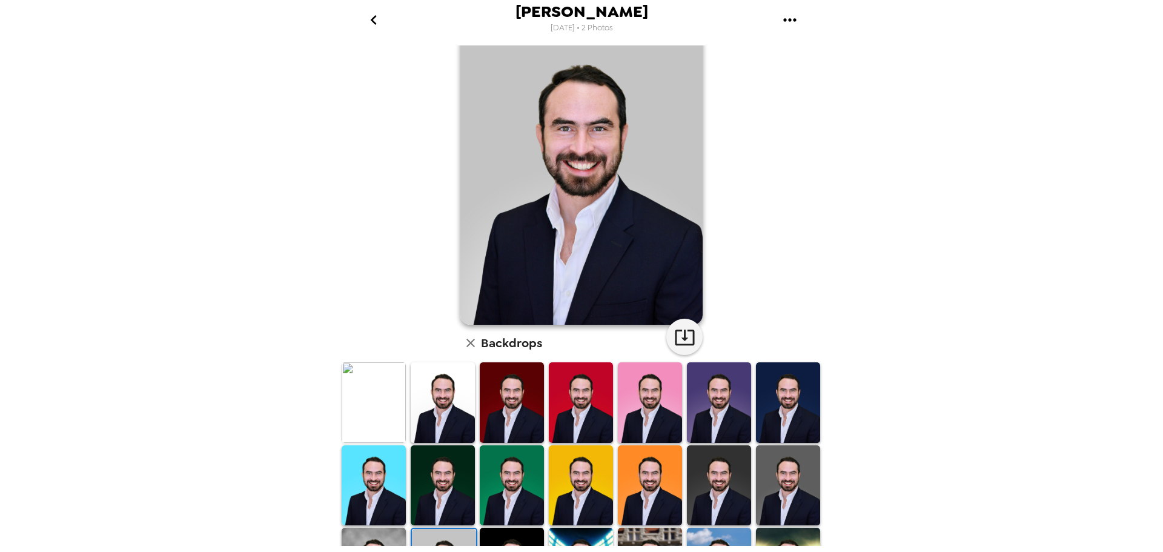
scroll to position [61, 0]
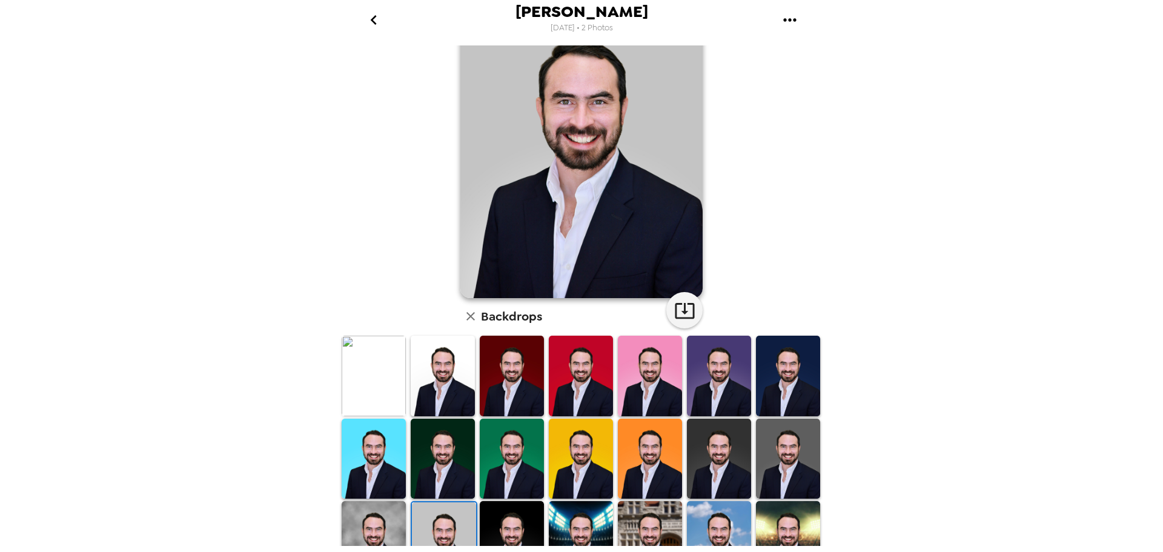
click at [719, 445] on img at bounding box center [719, 459] width 64 height 80
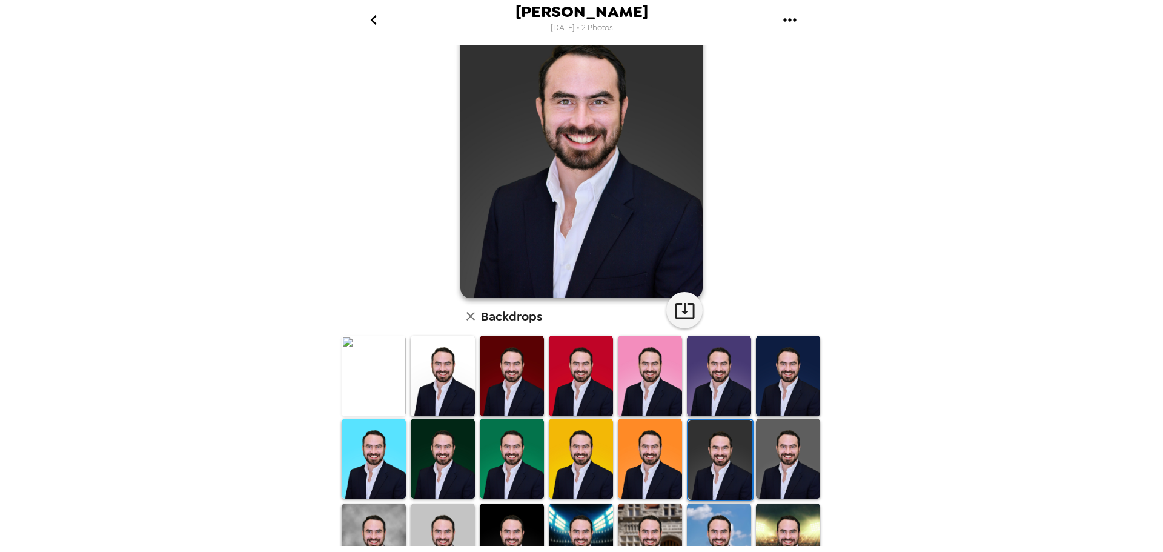
click at [756, 447] on img at bounding box center [788, 459] width 64 height 80
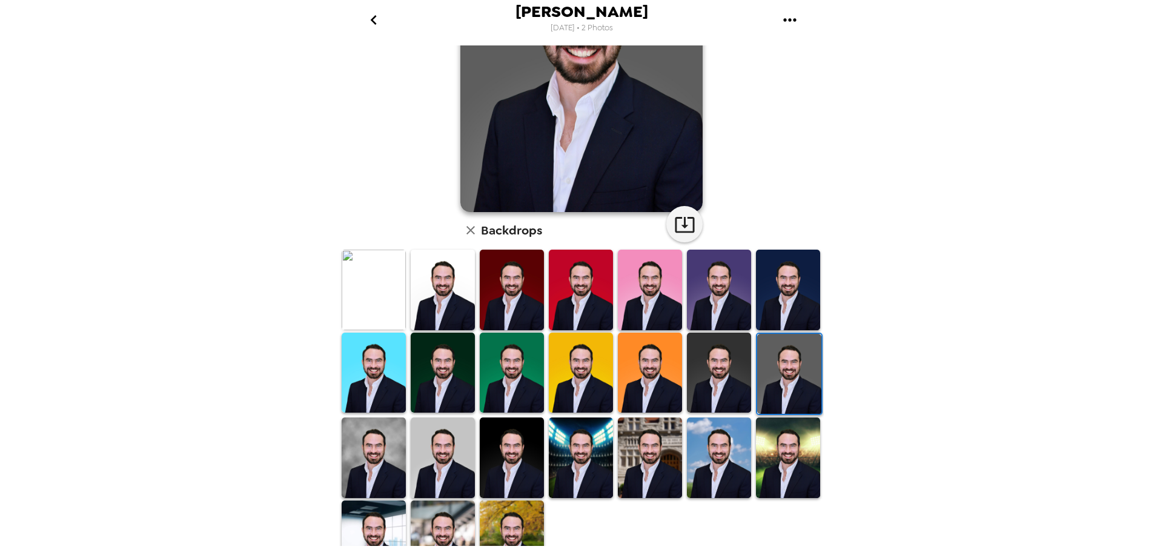
scroll to position [176, 0]
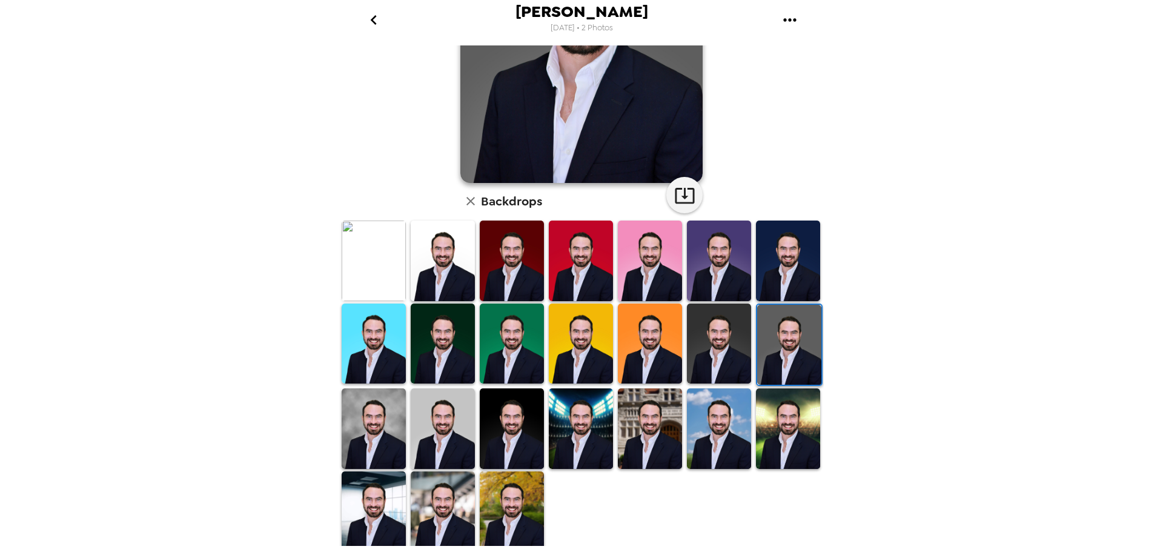
click at [431, 279] on img at bounding box center [443, 260] width 64 height 80
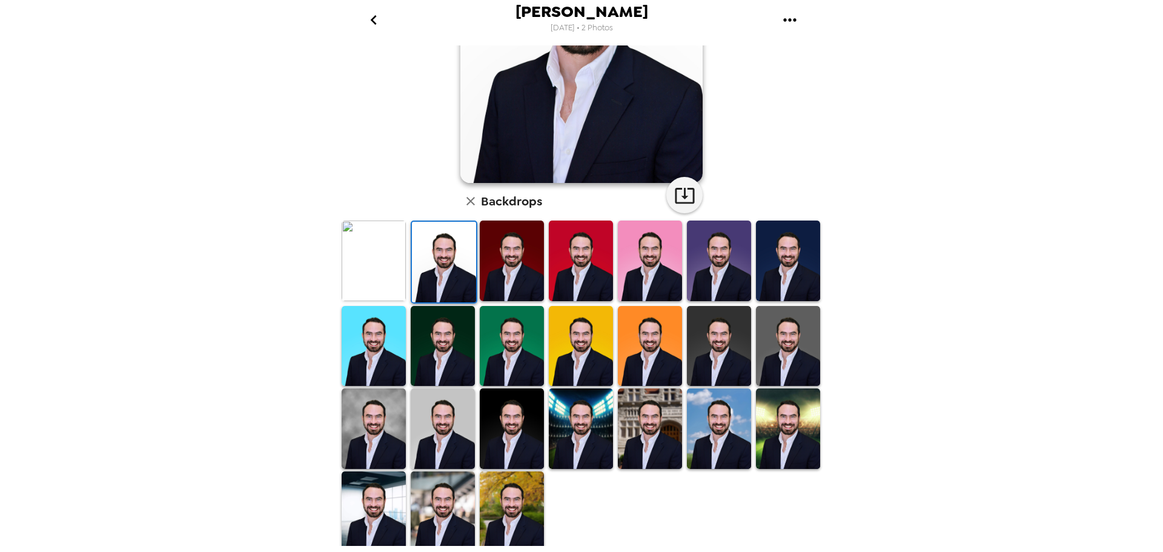
click at [436, 436] on img at bounding box center [443, 428] width 64 height 80
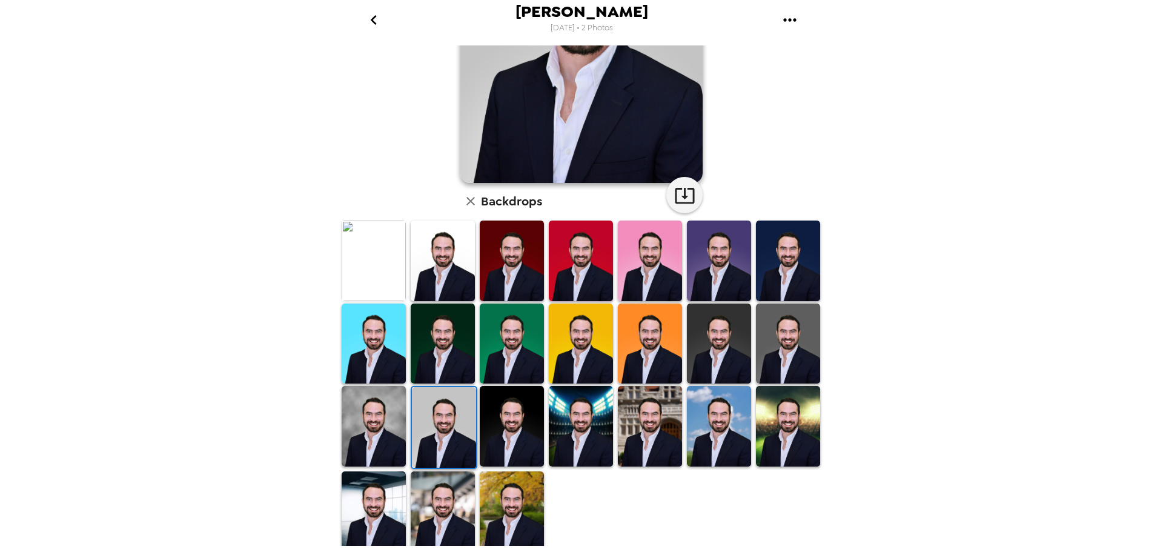
click at [439, 511] on img at bounding box center [443, 511] width 64 height 80
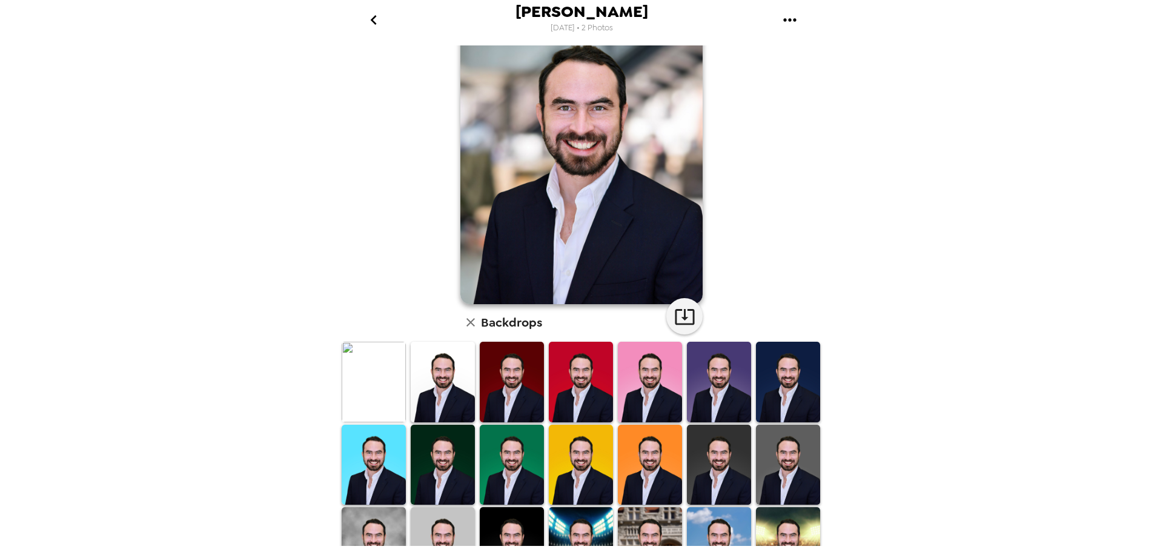
scroll to position [0, 0]
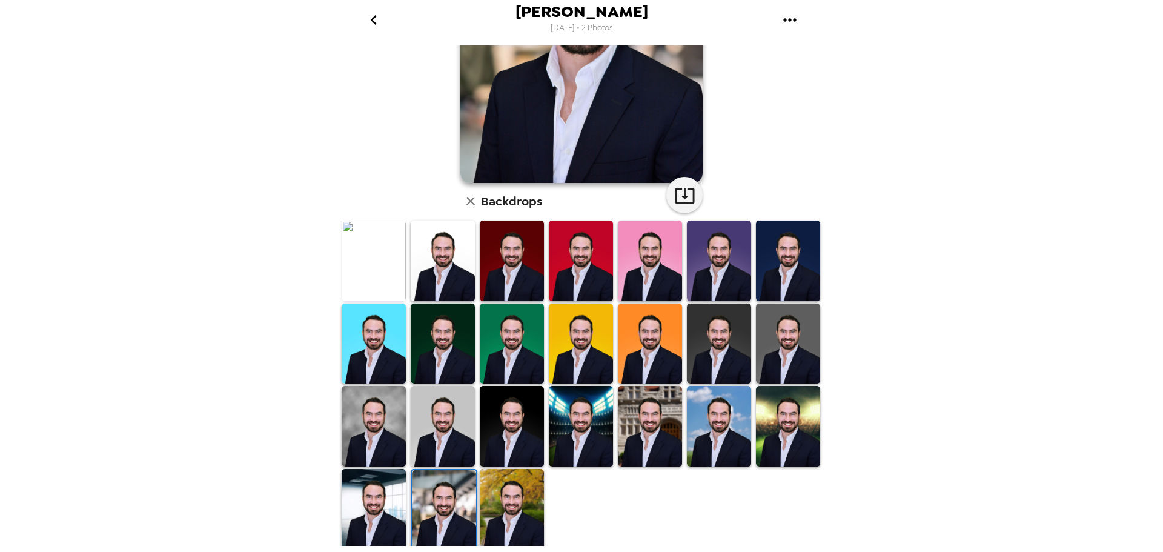
click at [451, 437] on img at bounding box center [443, 426] width 64 height 80
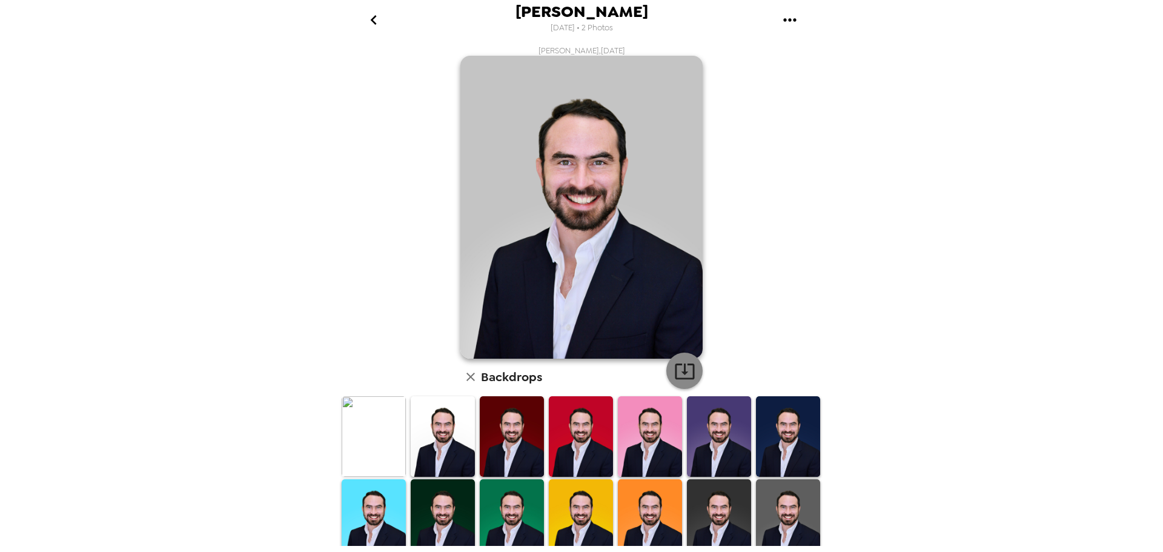
click at [689, 371] on icon "button" at bounding box center [684, 371] width 19 height 16
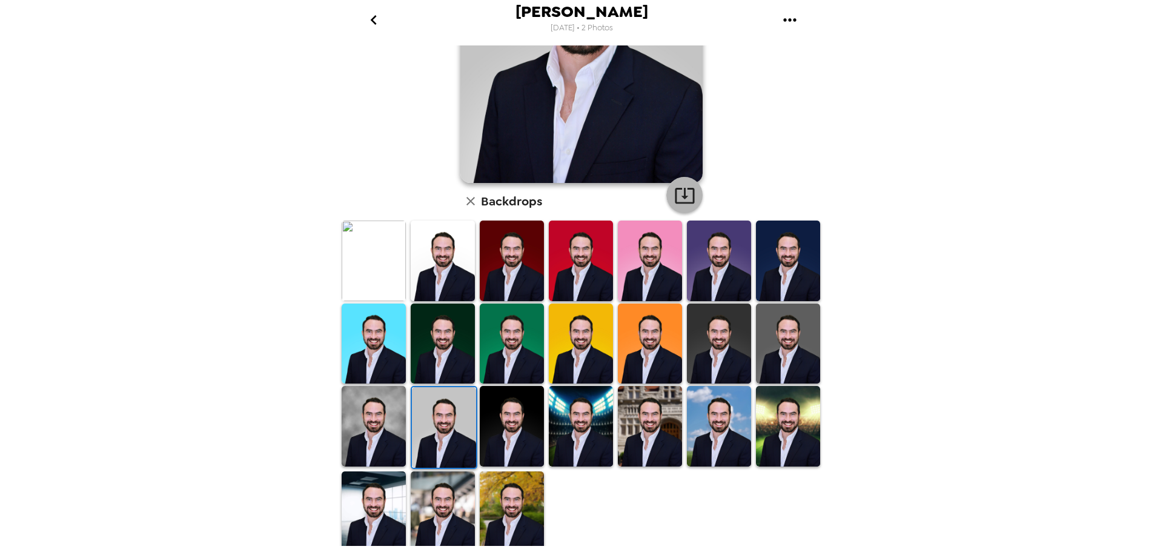
click at [376, 434] on img at bounding box center [374, 426] width 64 height 80
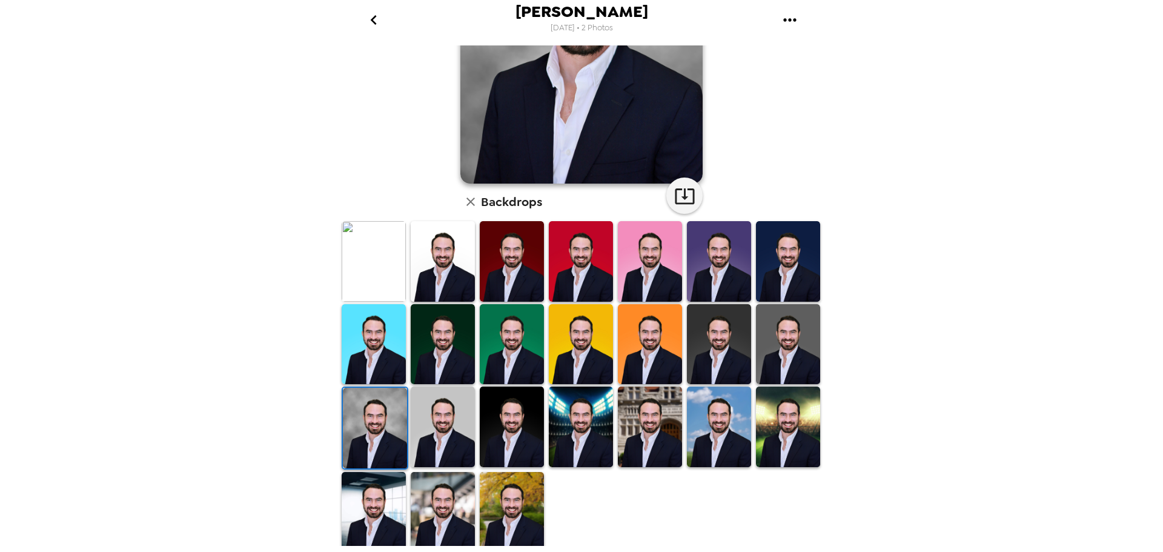
scroll to position [176, 0]
click at [454, 494] on img at bounding box center [443, 511] width 64 height 80
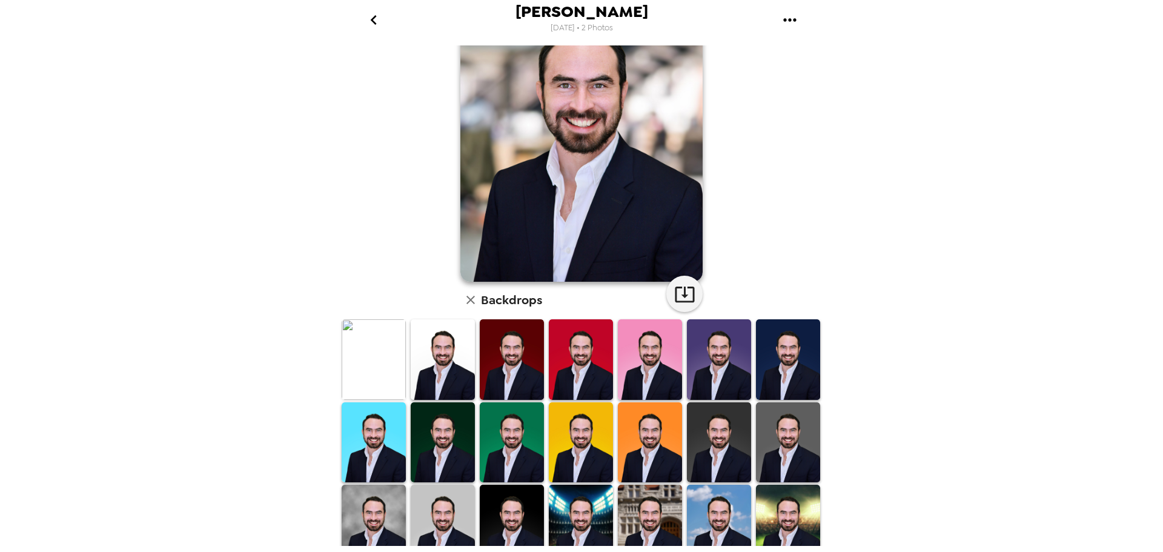
scroll to position [0, 0]
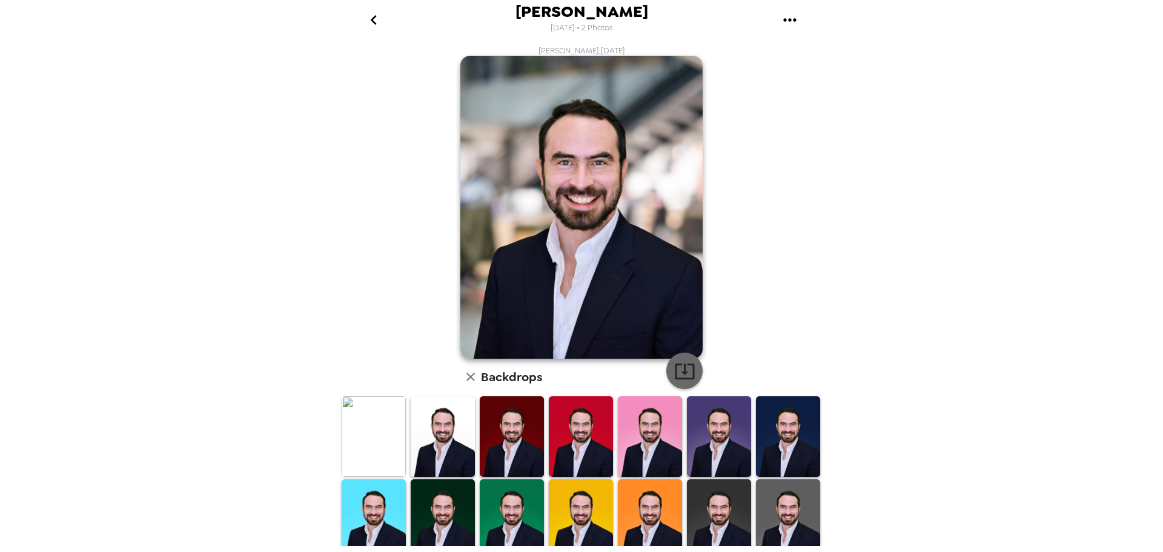
click at [685, 374] on icon "button" at bounding box center [684, 370] width 21 height 21
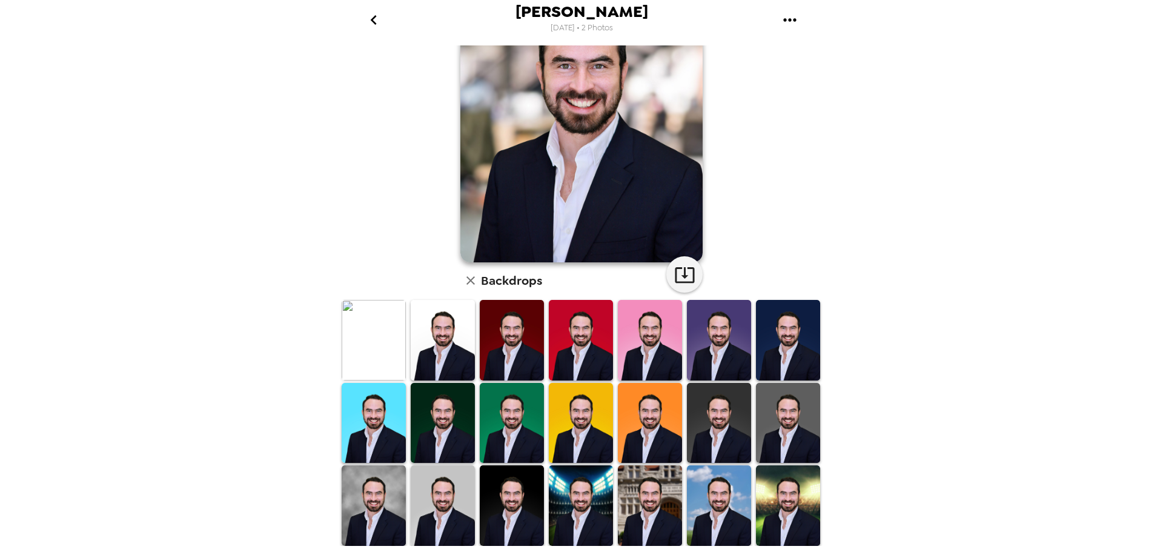
scroll to position [176, 0]
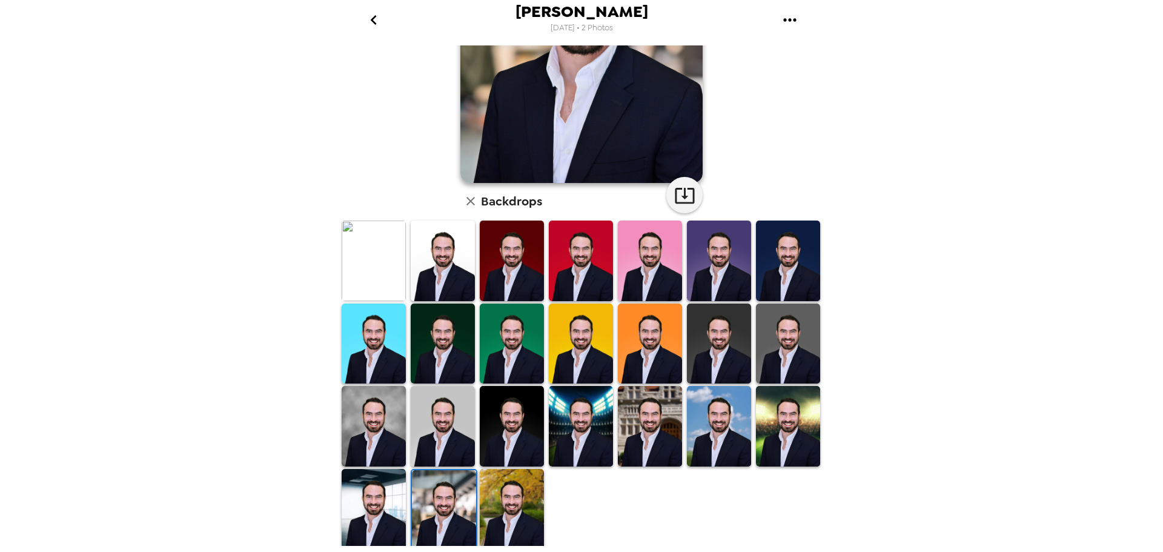
drag, startPoint x: 380, startPoint y: 497, endPoint x: 388, endPoint y: 497, distance: 7.3
click at [380, 497] on img at bounding box center [374, 509] width 64 height 80
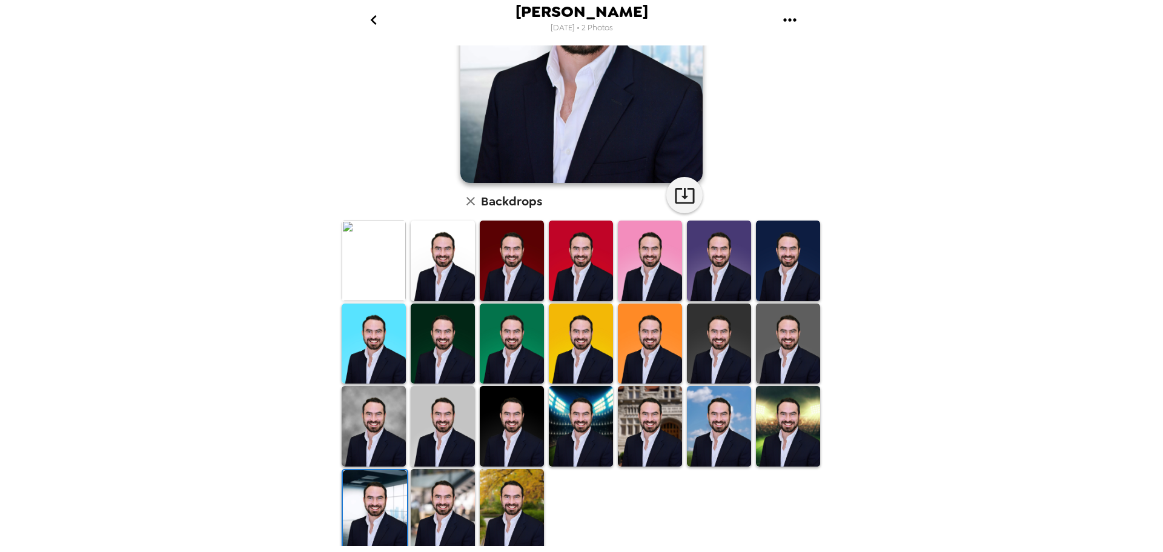
click at [501, 509] on img at bounding box center [512, 509] width 64 height 80
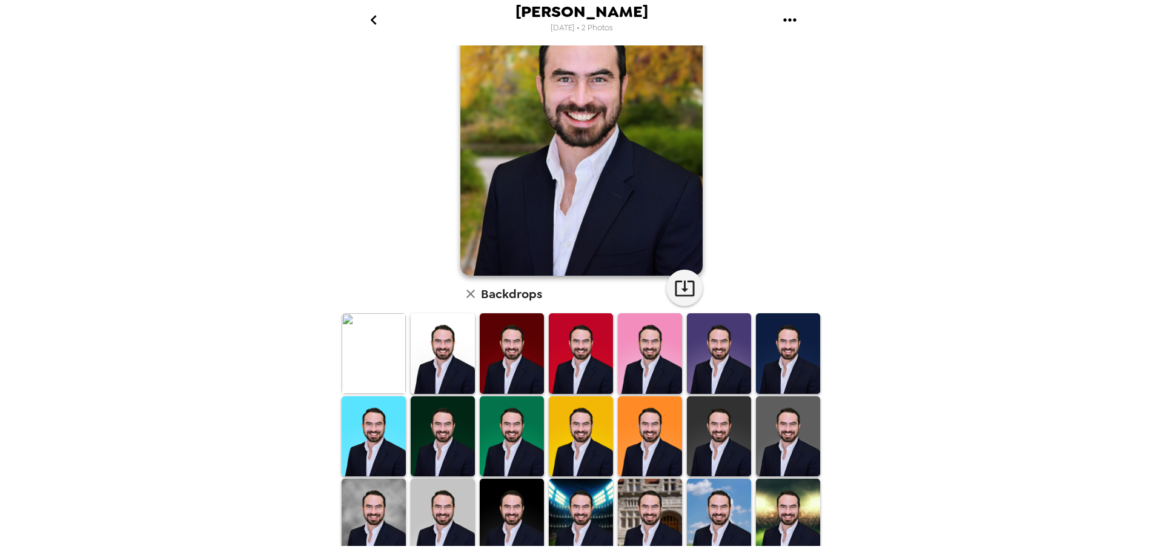
scroll to position [0, 0]
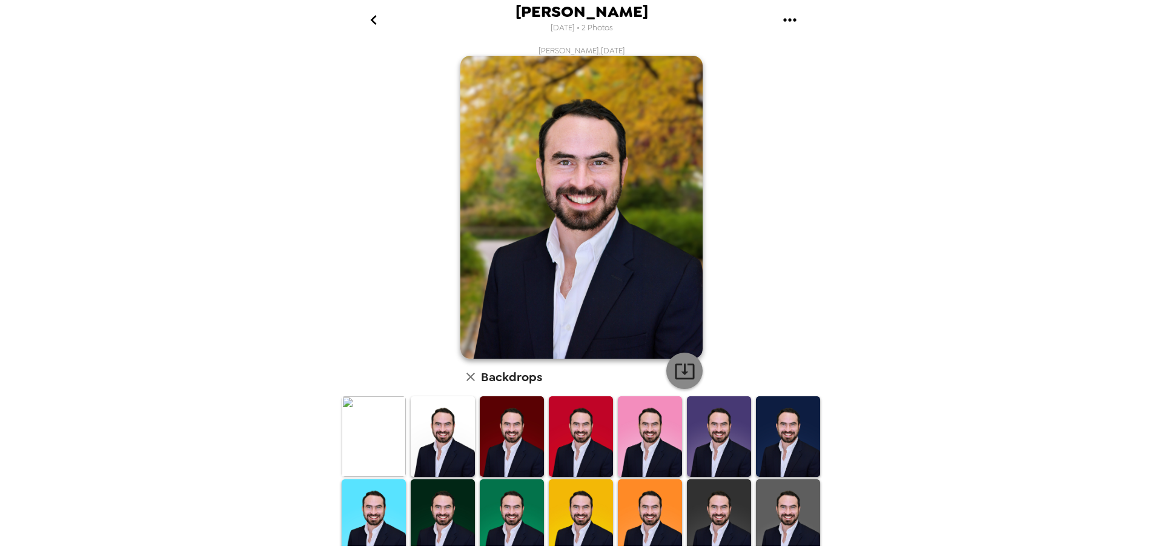
click at [682, 376] on icon "button" at bounding box center [684, 370] width 21 height 21
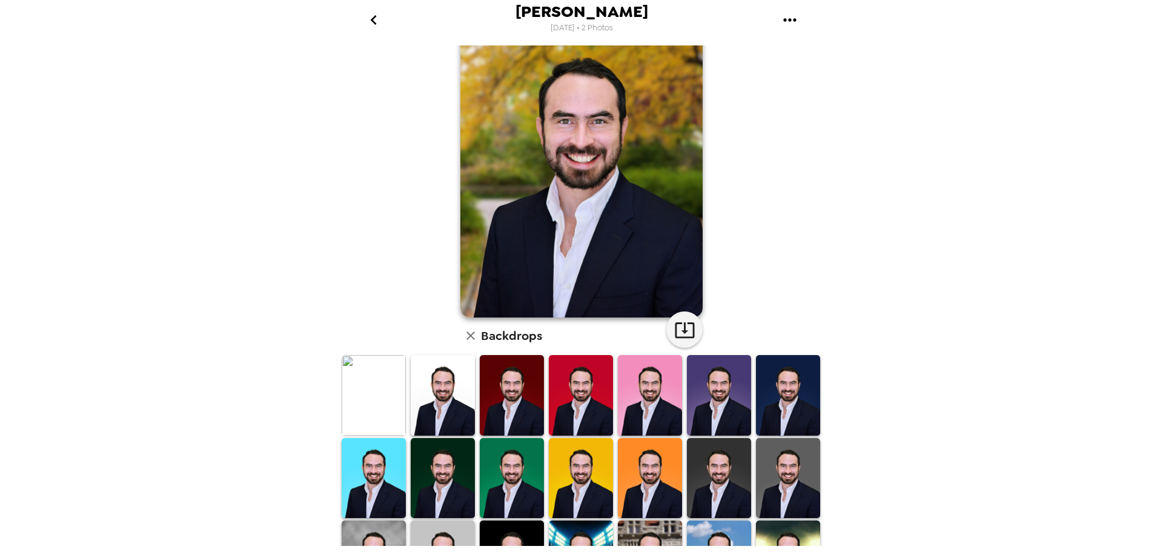
scroll to position [176, 0]
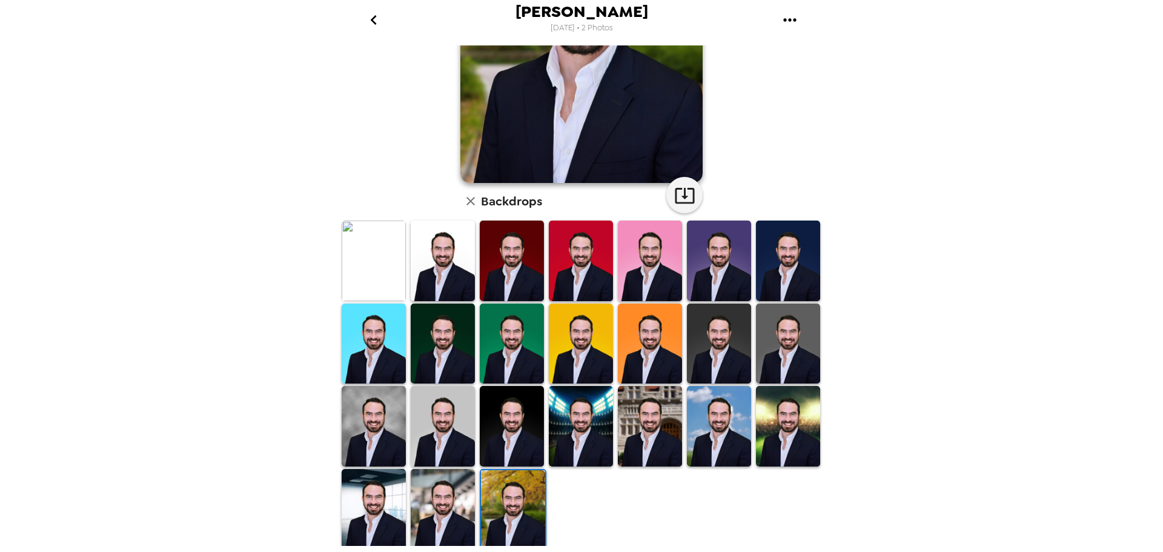
click at [804, 425] on img at bounding box center [788, 426] width 64 height 80
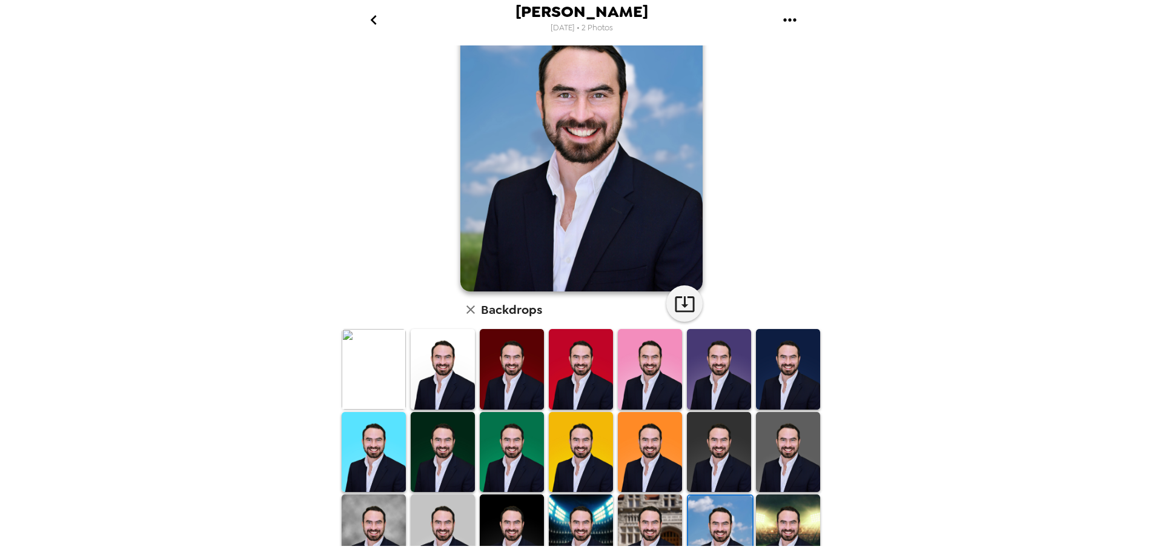
scroll to position [176, 0]
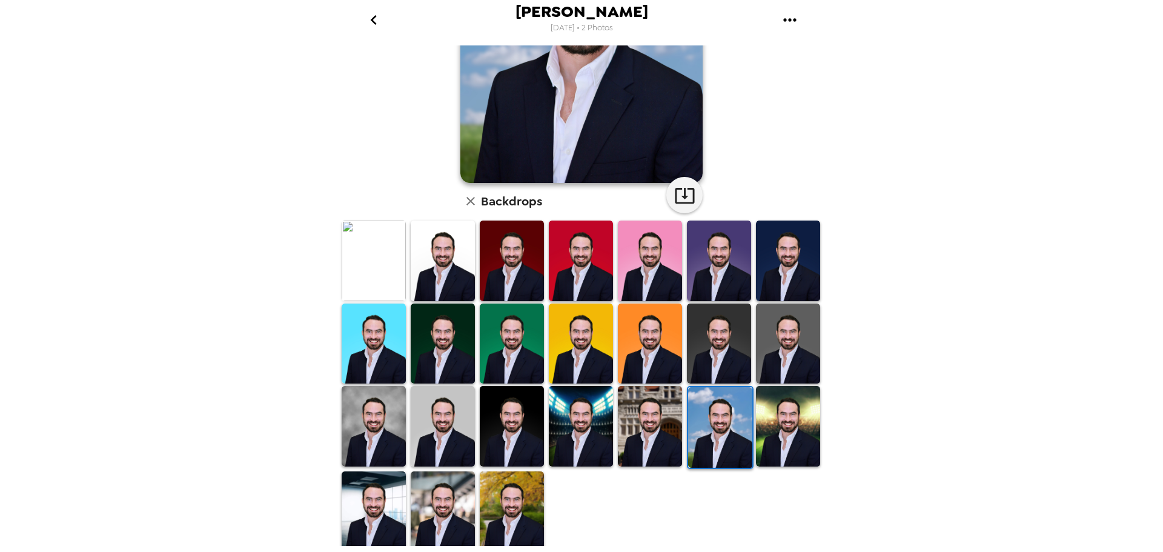
click at [448, 502] on img at bounding box center [443, 511] width 64 height 80
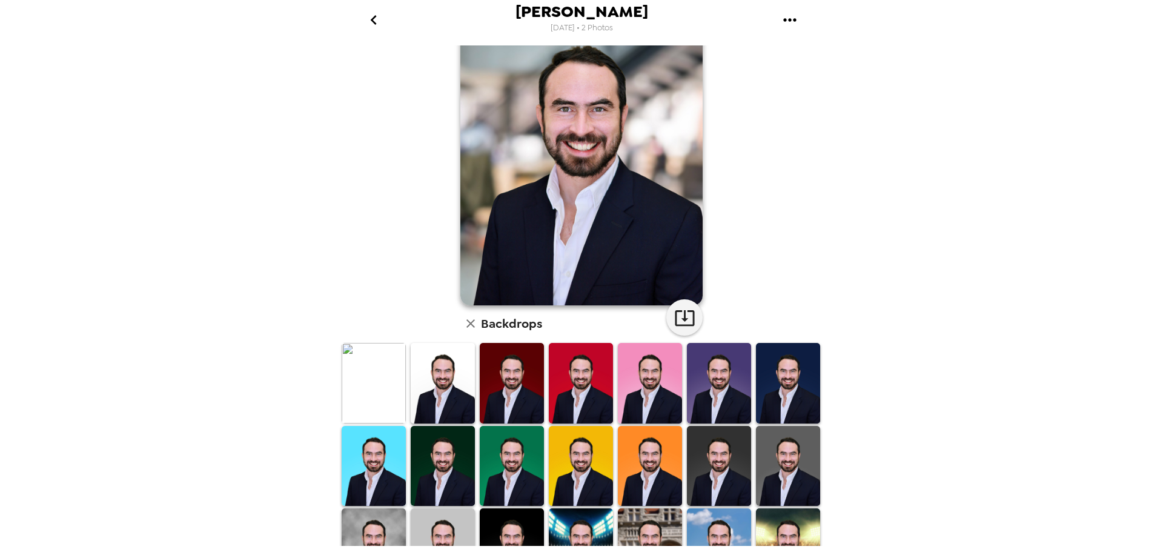
scroll to position [0, 0]
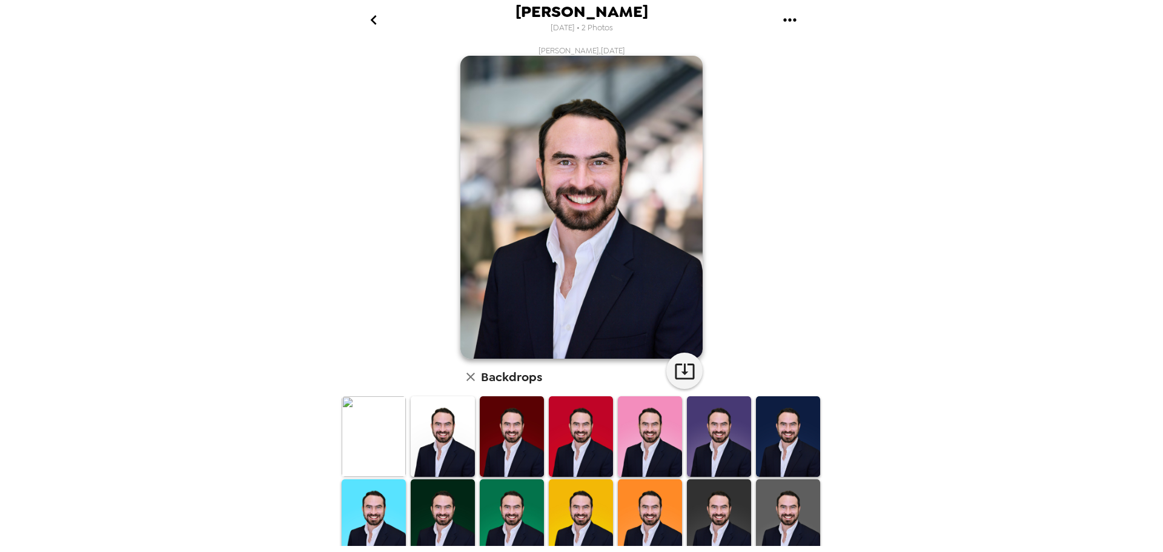
click at [778, 435] on img at bounding box center [788, 436] width 64 height 80
